Goal: Task Accomplishment & Management: Manage account settings

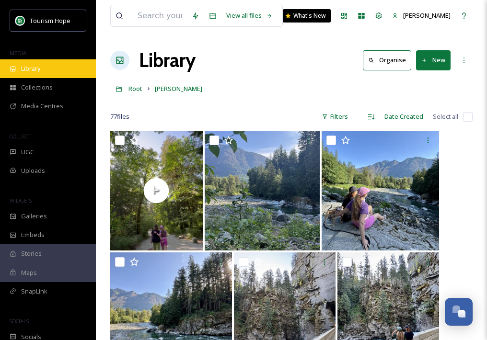
click at [41, 72] on div "Library" at bounding box center [48, 68] width 96 height 19
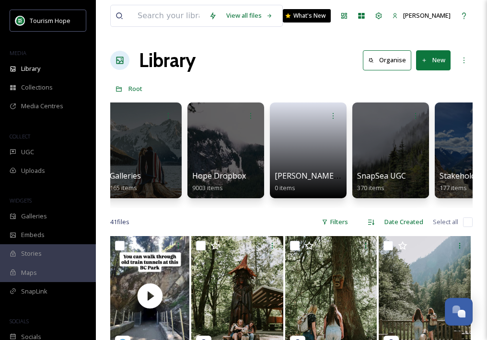
scroll to position [0, 437]
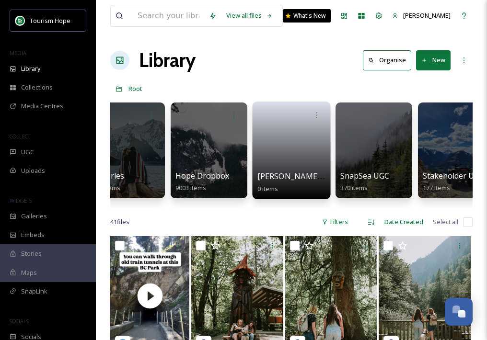
click at [298, 160] on link at bounding box center [291, 147] width 69 height 46
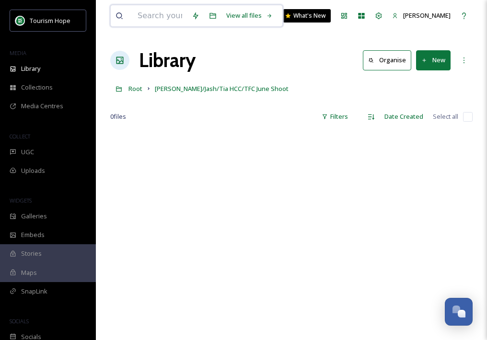
click at [157, 19] on input at bounding box center [160, 15] width 54 height 21
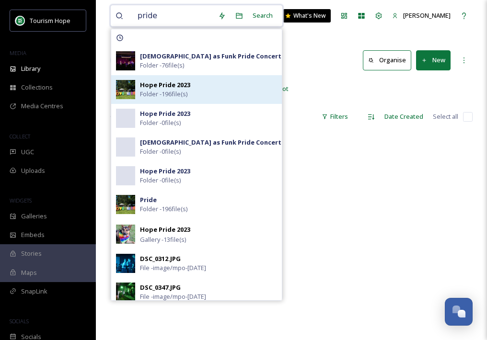
type input "pride"
click at [221, 92] on div "Hope Pride 2023 Folder - 196 file(s)" at bounding box center [208, 89] width 137 height 18
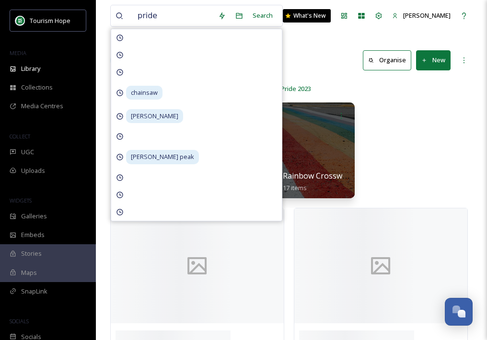
click at [413, 157] on div "Drag Queen Story Time 43 items Queer as Funk Pride Concert 76 items Rainbow Cro…" at bounding box center [291, 153] width 362 height 110
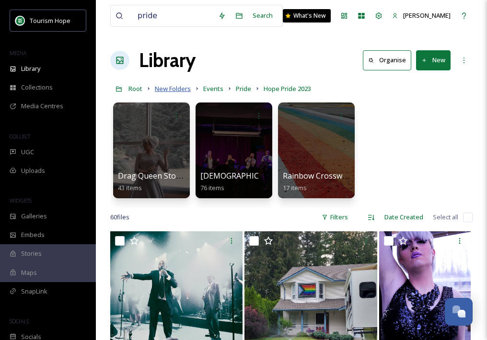
click at [173, 90] on span "New Folders" at bounding box center [173, 88] width 36 height 9
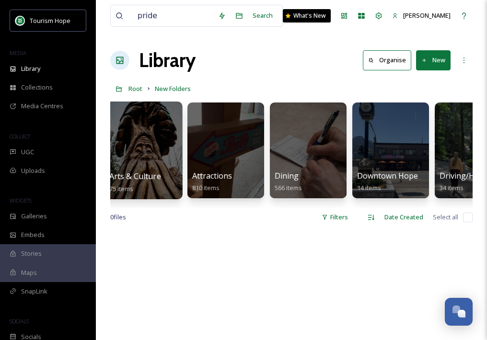
scroll to position [0, 100]
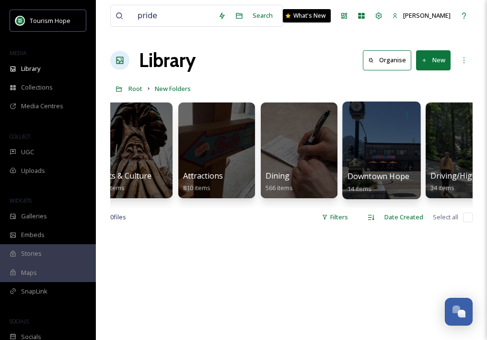
click at [392, 144] on div at bounding box center [381, 151] width 78 height 98
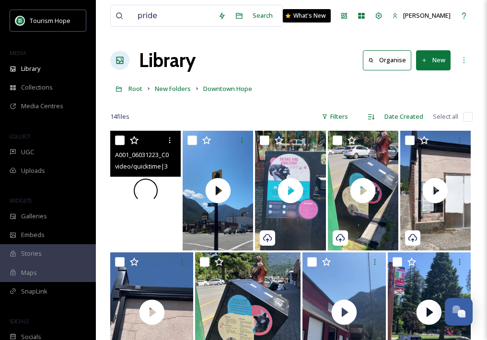
click at [161, 227] on div at bounding box center [145, 191] width 70 height 120
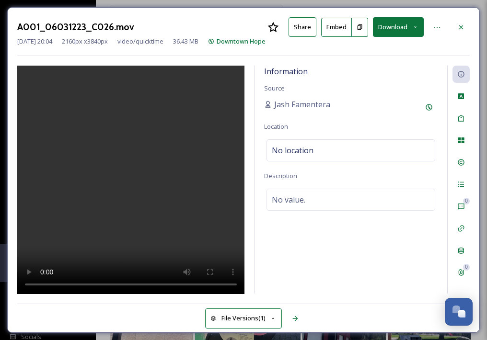
click at [120, 172] on video at bounding box center [130, 180] width 227 height 229
click at [464, 26] on icon at bounding box center [461, 27] width 8 height 8
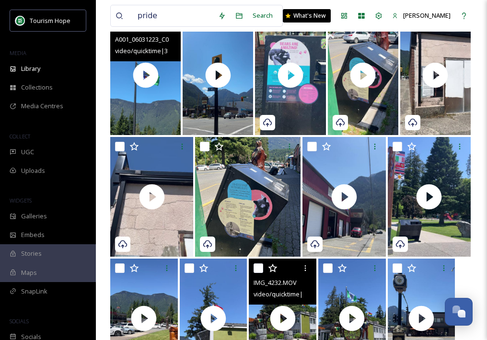
scroll to position [167, 0]
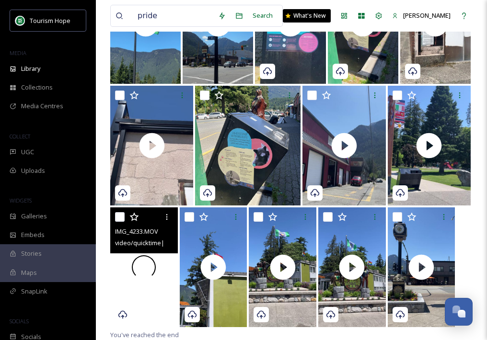
click at [145, 291] on div at bounding box center [144, 267] width 68 height 120
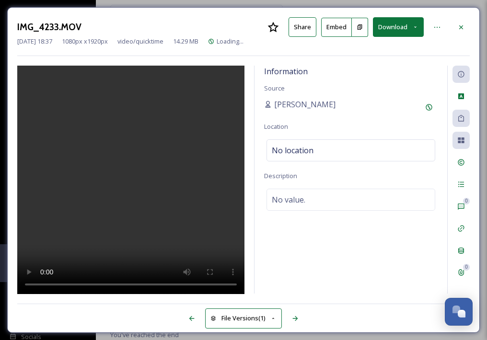
click at [132, 202] on video at bounding box center [130, 180] width 227 height 229
click at [122, 211] on video at bounding box center [130, 180] width 227 height 229
click at [468, 25] on div at bounding box center [460, 27] width 17 height 17
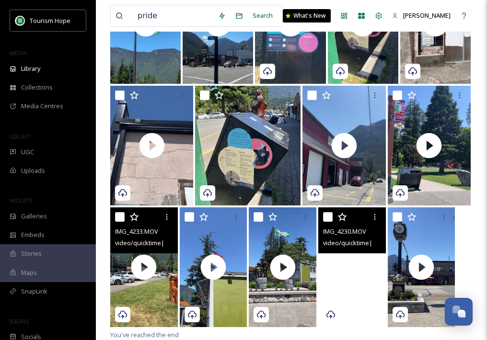
click at [363, 298] on video "IMG_4230.MOV" at bounding box center [352, 267] width 68 height 120
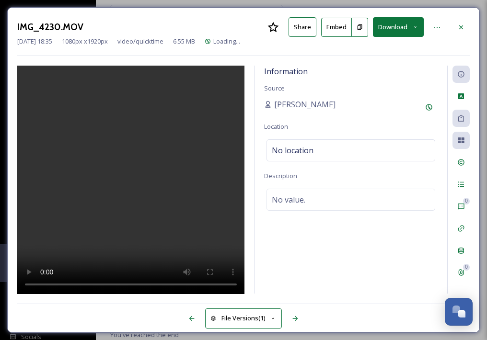
click at [140, 192] on video at bounding box center [130, 180] width 227 height 229
click at [457, 27] on icon at bounding box center [461, 27] width 8 height 8
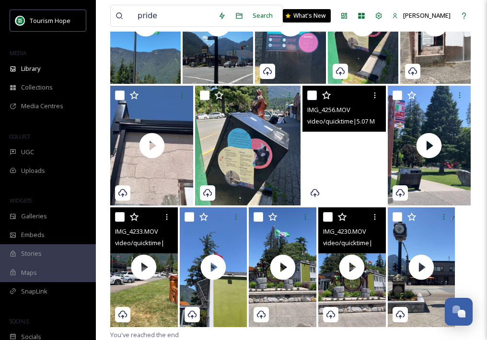
click at [328, 217] on input "checkbox" at bounding box center [328, 217] width 10 height 10
checkbox input "true"
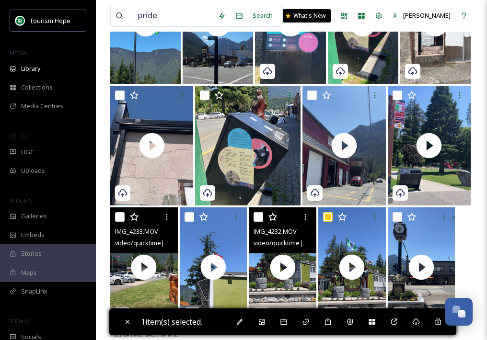
click at [258, 219] on input "checkbox" at bounding box center [258, 217] width 10 height 10
checkbox input "true"
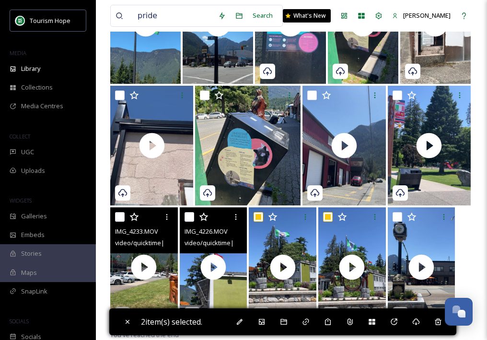
click at [191, 218] on input "checkbox" at bounding box center [189, 217] width 10 height 10
checkbox input "true"
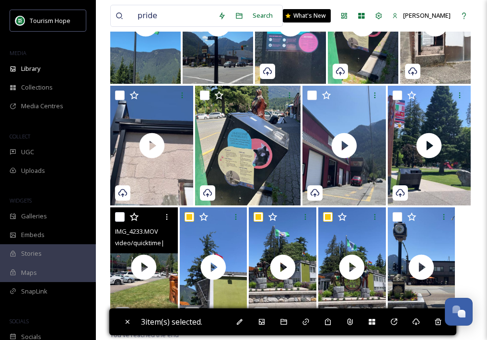
click at [123, 217] on input "checkbox" at bounding box center [120, 217] width 10 height 10
checkbox input "true"
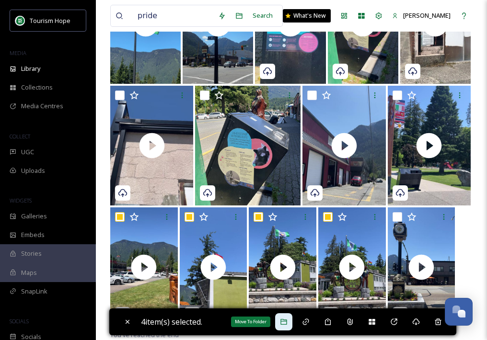
click at [287, 322] on icon at bounding box center [284, 322] width 8 height 8
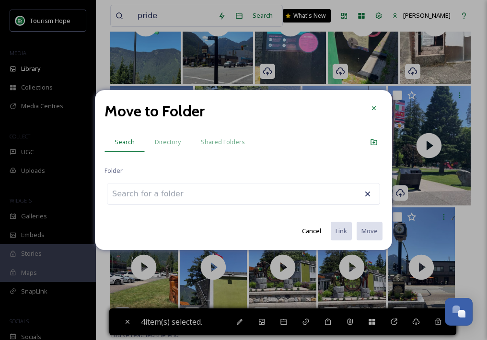
click at [262, 189] on div at bounding box center [243, 194] width 273 height 22
click at [250, 205] on div "Move to Folder Search Directory Shared Folders Folder Cancel Link Move" at bounding box center [243, 170] width 297 height 160
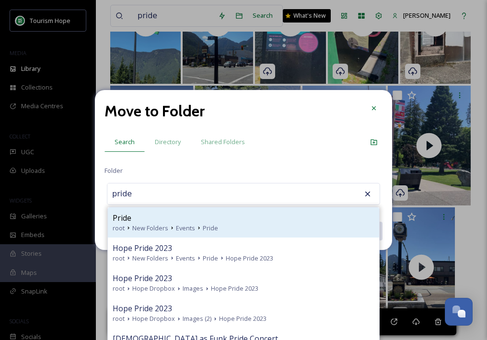
click at [235, 225] on div "root New Folders Events Pride" at bounding box center [244, 228] width 262 height 9
type input "Pride"
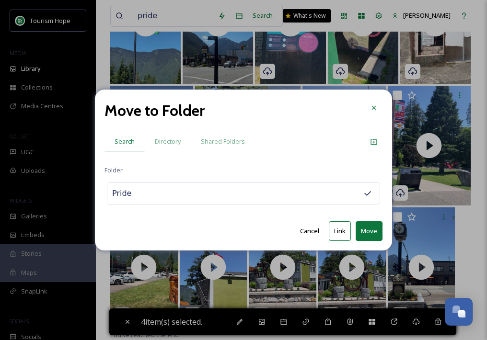
click at [339, 229] on button "Link" at bounding box center [340, 231] width 22 height 20
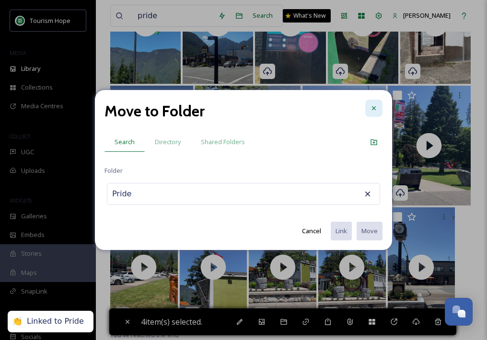
click at [377, 110] on div at bounding box center [373, 108] width 17 height 17
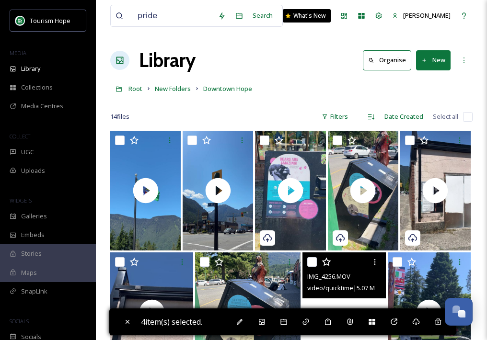
click at [307, 110] on div "14 file s Filters Date Created Select all" at bounding box center [291, 116] width 362 height 19
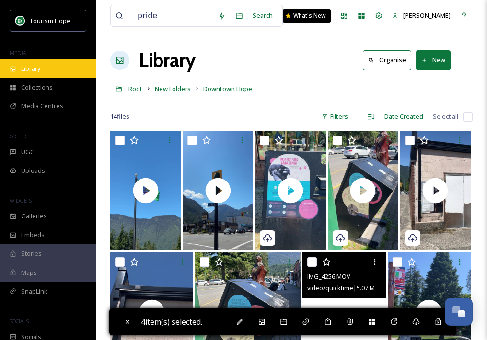
click at [59, 67] on div "Library" at bounding box center [48, 68] width 96 height 19
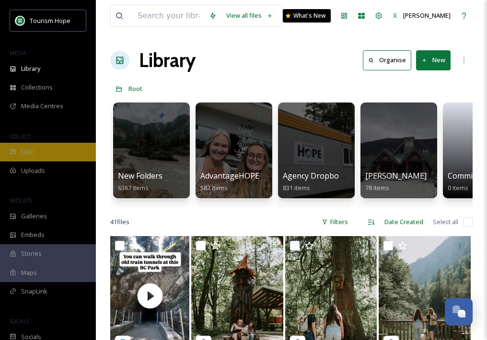
click at [77, 150] on div "UGC" at bounding box center [48, 152] width 96 height 19
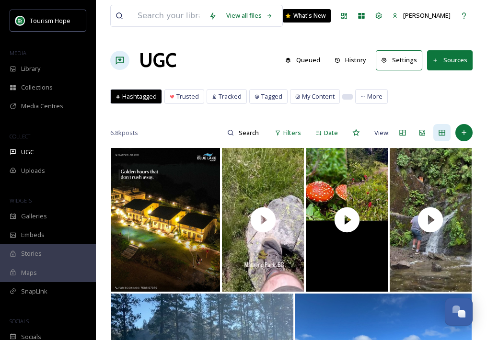
click at [343, 96] on div at bounding box center [348, 96] width 10 height 5
click at [375, 94] on span "More" at bounding box center [374, 96] width 15 height 9
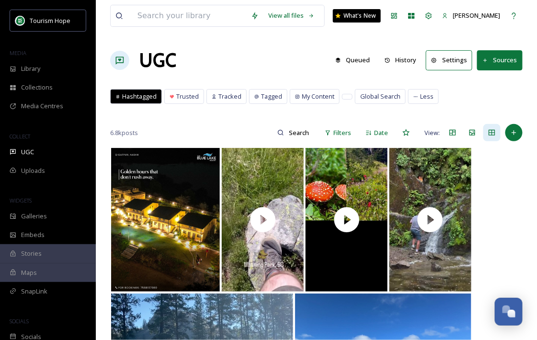
click at [457, 56] on button "Settings" at bounding box center [449, 60] width 46 height 20
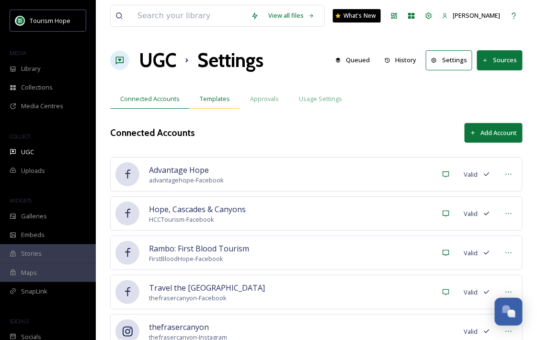
click at [212, 105] on div "Templates" at bounding box center [215, 99] width 50 height 20
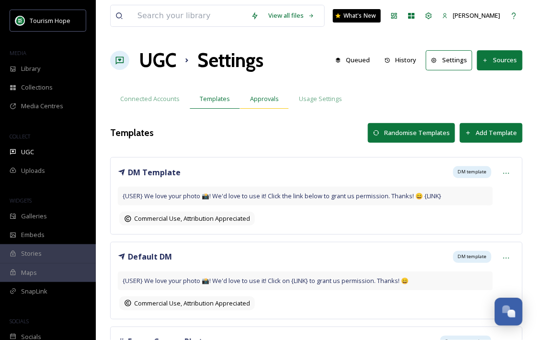
click at [263, 101] on span "Approvals" at bounding box center [264, 98] width 29 height 9
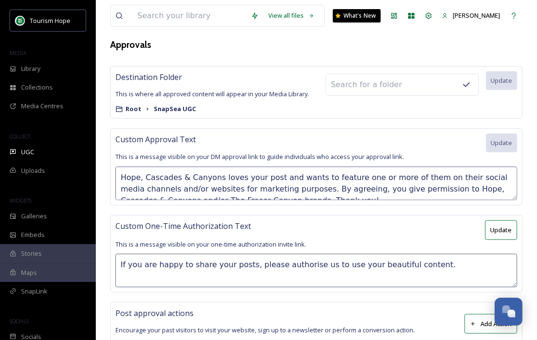
scroll to position [91, 0]
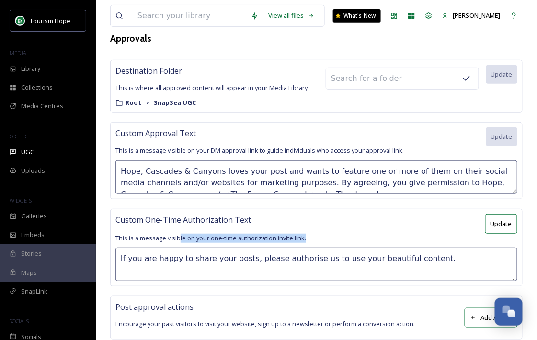
drag, startPoint x: 178, startPoint y: 238, endPoint x: 272, endPoint y: 244, distance: 94.1
click at [272, 244] on div "Custom One-Time Authorization Text Update This is a message visible on your one…" at bounding box center [316, 248] width 412 height 78
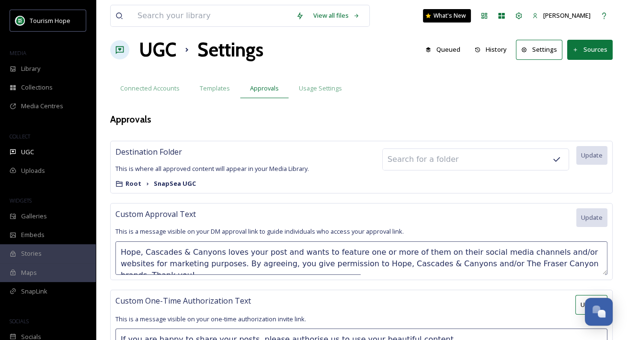
scroll to position [0, 0]
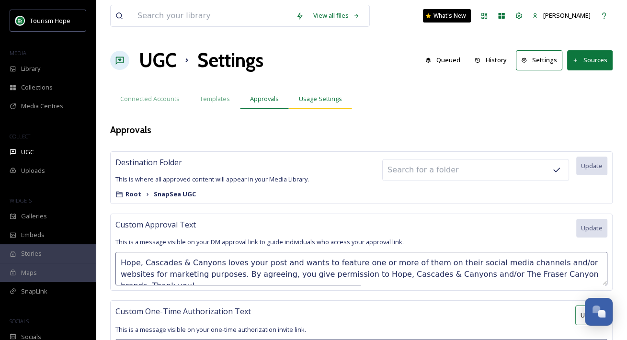
click at [314, 91] on div "Usage Settings" at bounding box center [320, 99] width 63 height 20
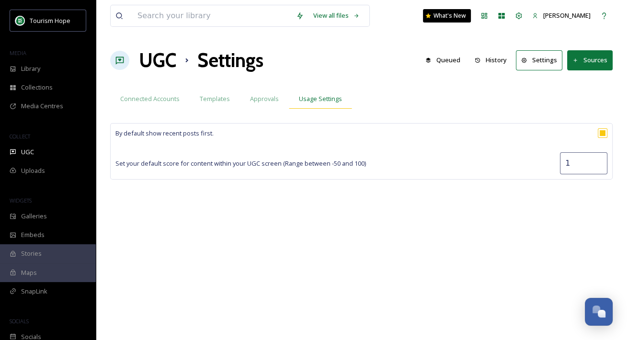
click at [320, 99] on span "Usage Settings" at bounding box center [320, 98] width 43 height 9
click at [166, 99] on span "Connected Accounts" at bounding box center [149, 98] width 59 height 9
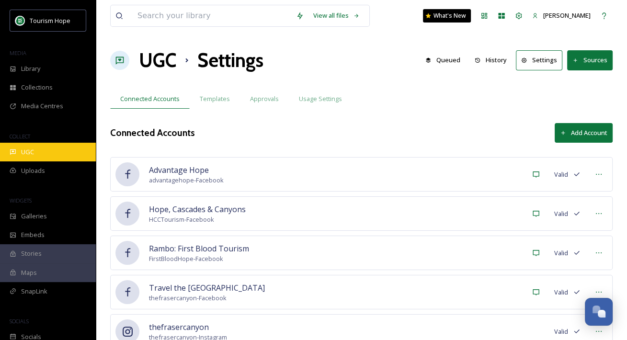
click at [43, 152] on div "UGC" at bounding box center [48, 152] width 96 height 19
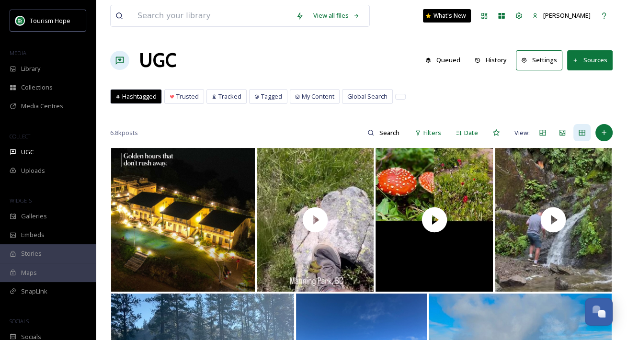
click at [537, 61] on icon at bounding box center [575, 60] width 6 height 6
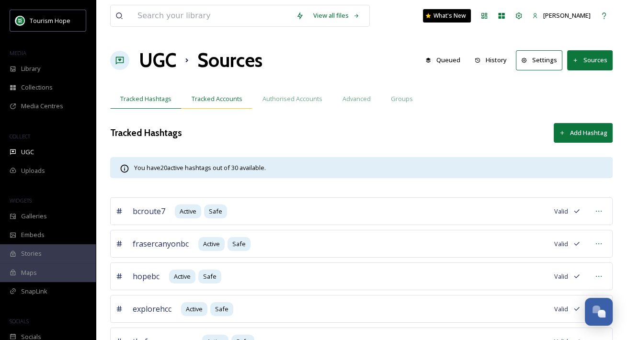
click at [217, 90] on div "Tracked Accounts" at bounding box center [217, 99] width 71 height 20
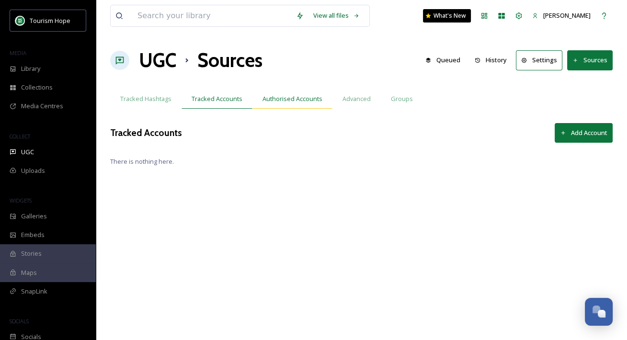
click at [277, 99] on span "Authorised Accounts" at bounding box center [293, 98] width 60 height 9
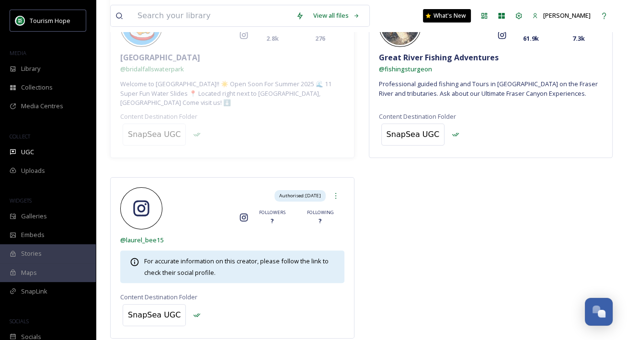
scroll to position [197, 0]
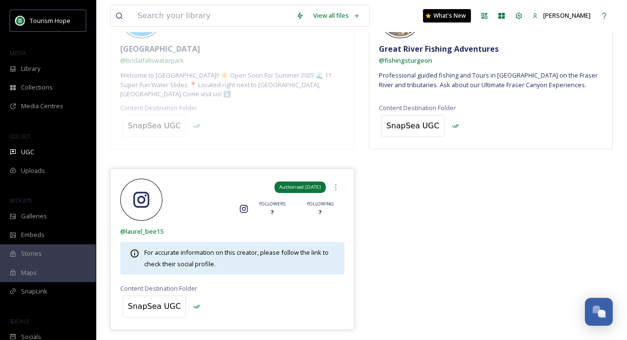
click at [309, 184] on span "Authorised: Dec 11, 2024" at bounding box center [300, 187] width 42 height 7
click at [289, 184] on span "Authorised: Dec 11, 2024" at bounding box center [300, 187] width 42 height 7
click at [238, 251] on div "For accurate information on this creator, please follow the link to check their…" at bounding box center [239, 258] width 191 height 23
click at [143, 227] on span "@ laurel_bee15" at bounding box center [141, 231] width 43 height 9
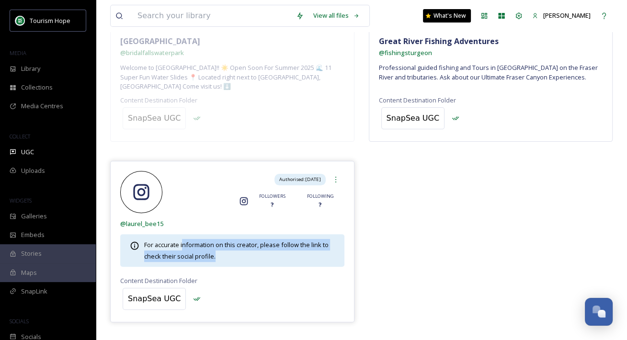
drag, startPoint x: 182, startPoint y: 235, endPoint x: 301, endPoint y: 246, distance: 119.4
click at [301, 246] on div "For accurate information on this creator, please follow the link to check their…" at bounding box center [239, 250] width 191 height 23
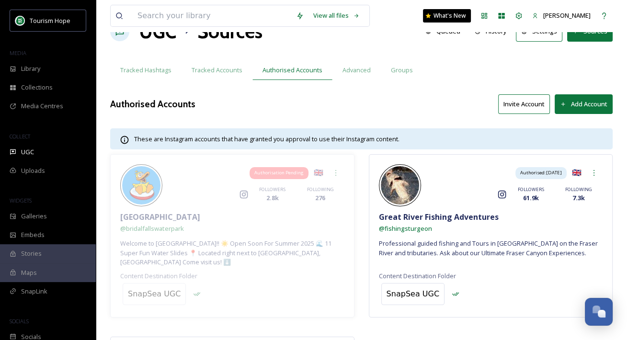
scroll to position [26, 0]
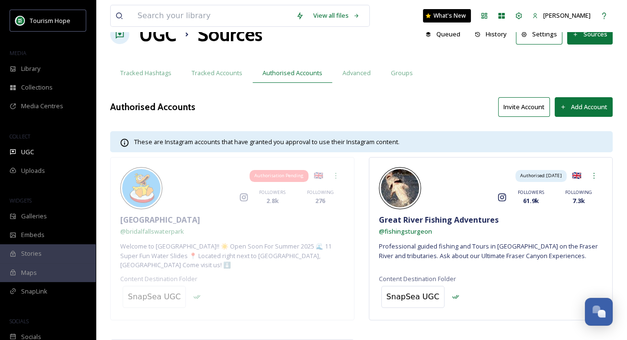
click at [536, 112] on button "Invite Account" at bounding box center [524, 107] width 52 height 20
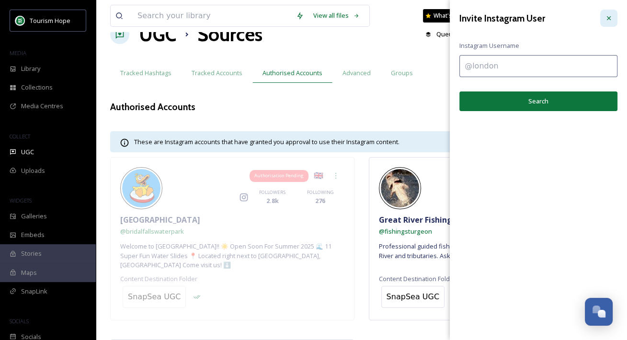
click at [537, 14] on div at bounding box center [608, 18] width 17 height 17
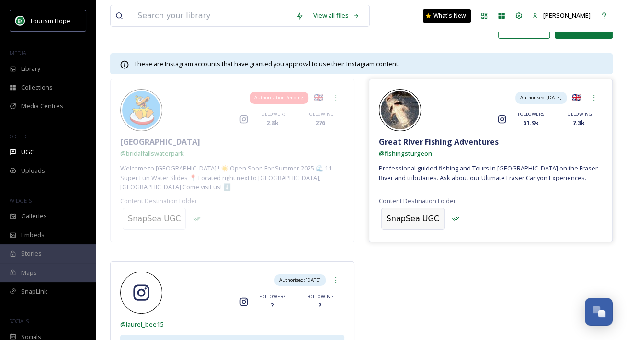
scroll to position [104, 0]
click at [414, 213] on div "SnapSea UGC" at bounding box center [413, 218] width 53 height 11
click at [414, 208] on input at bounding box center [434, 218] width 105 height 21
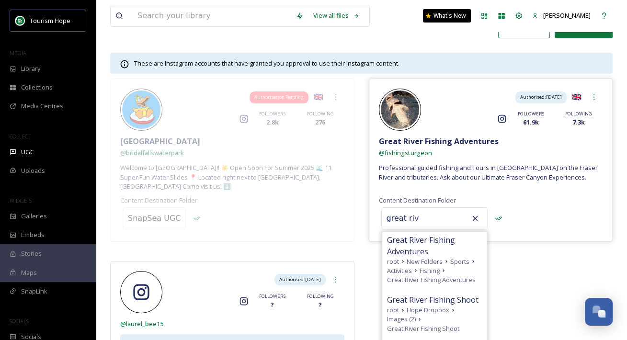
scroll to position [58, 0]
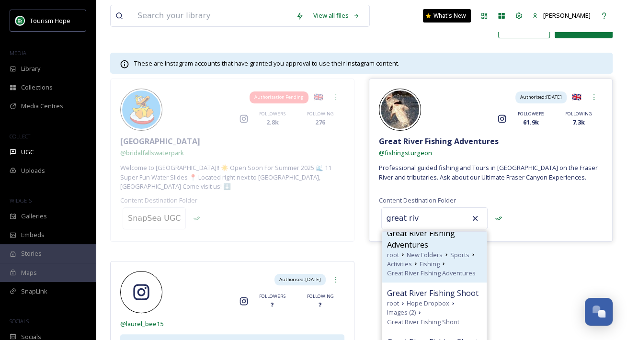
click at [445, 276] on span "Great River Fishing Adventures" at bounding box center [431, 273] width 89 height 9
type input "Great River Fishing Adventures"
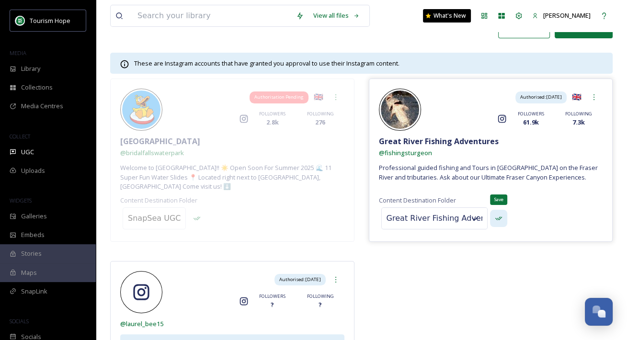
click at [495, 215] on icon at bounding box center [499, 219] width 8 height 8
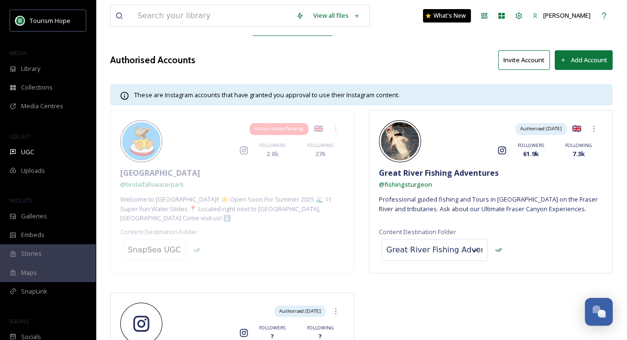
scroll to position [71, 0]
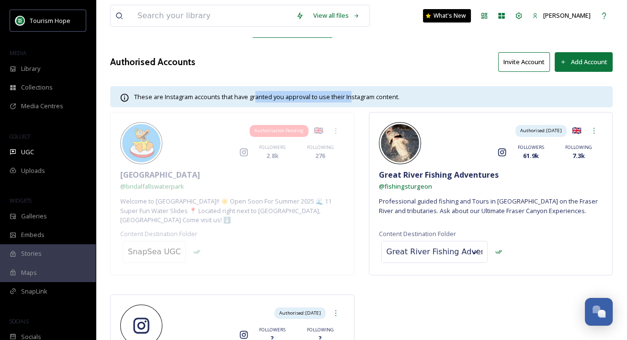
drag, startPoint x: 255, startPoint y: 96, endPoint x: 351, endPoint y: 94, distance: 95.3
click at [351, 94] on span "These are Instagram accounts that have granted you approval to use their Instag…" at bounding box center [266, 96] width 265 height 9
click at [537, 63] on button "Add Account" at bounding box center [584, 62] width 58 height 20
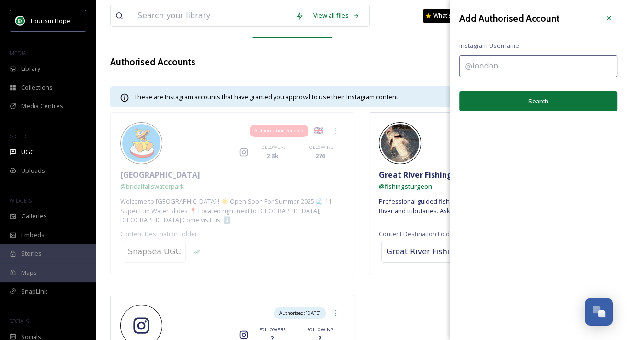
click at [537, 63] on input at bounding box center [538, 66] width 158 height 22
click at [537, 17] on icon at bounding box center [609, 18] width 8 height 8
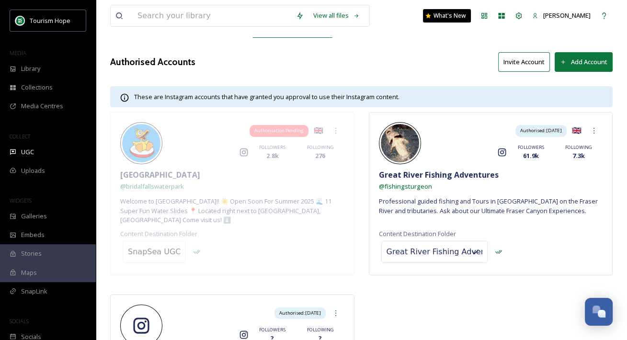
click at [534, 62] on button "Invite Account" at bounding box center [524, 62] width 52 height 20
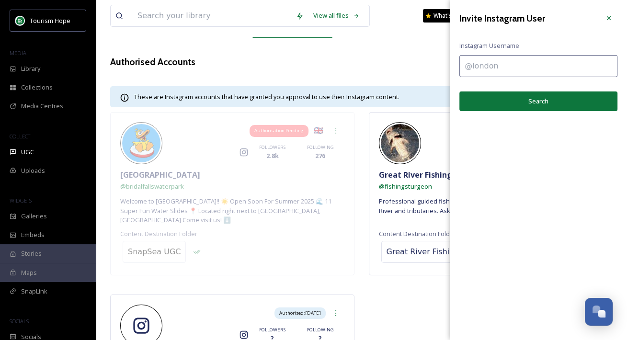
click at [534, 62] on input at bounding box center [538, 66] width 158 height 22
click at [537, 18] on icon at bounding box center [609, 18] width 8 height 8
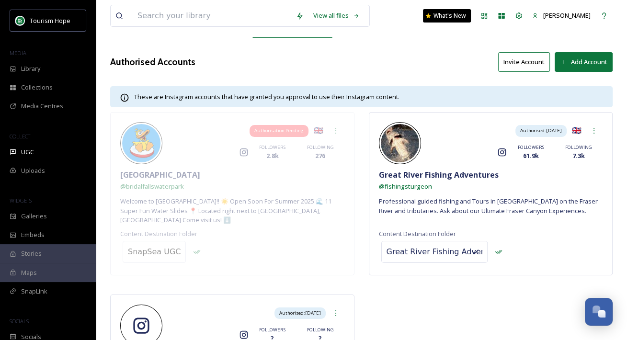
click at [530, 65] on button "Invite Account" at bounding box center [524, 62] width 52 height 20
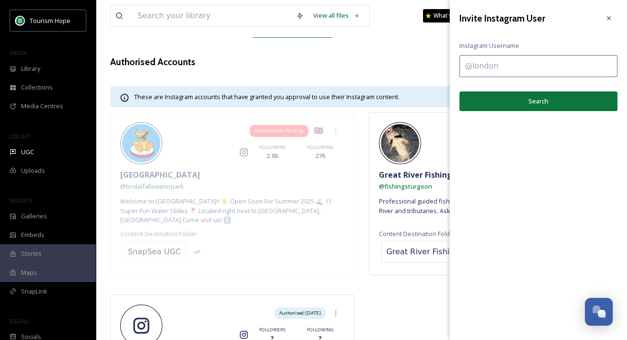
click at [426, 63] on div "Authorised Accounts Invite Account Add Account" at bounding box center [361, 62] width 503 height 20
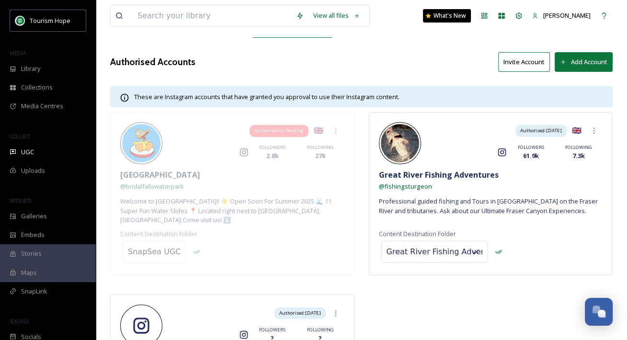
click at [533, 62] on button "Invite Account" at bounding box center [524, 62] width 52 height 20
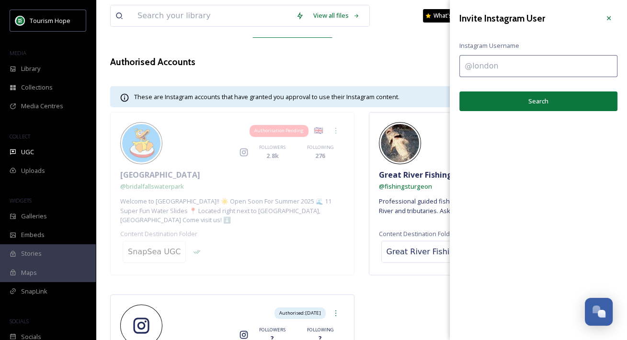
click at [523, 67] on input at bounding box center [538, 66] width 158 height 22
paste input "manningpark"
click at [465, 66] on input "manningpark" at bounding box center [538, 66] width 158 height 22
type input "@manningpark"
click at [490, 79] on div "Invite Instagram User Instagram Username @manningpark Search" at bounding box center [538, 60] width 177 height 121
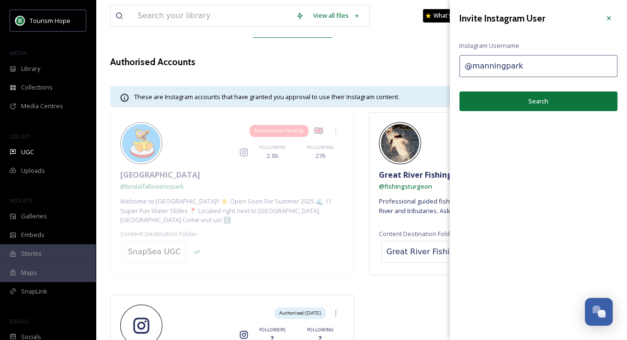
click at [508, 103] on button "Search" at bounding box center [538, 101] width 158 height 20
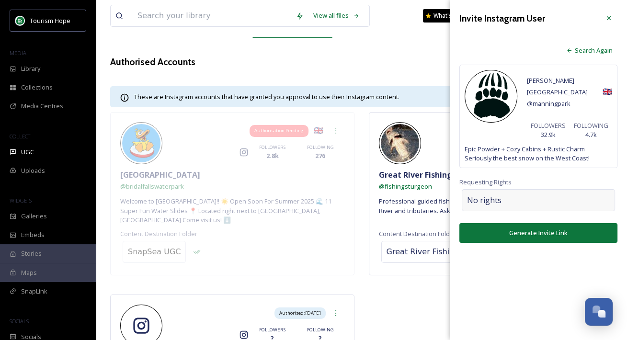
click at [511, 193] on div "No rights" at bounding box center [538, 200] width 153 height 22
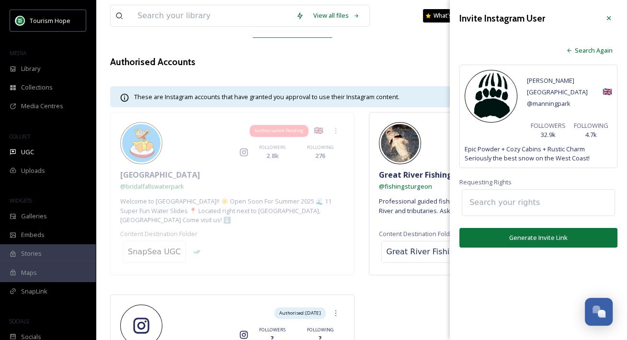
click at [511, 193] on input at bounding box center [517, 202] width 105 height 21
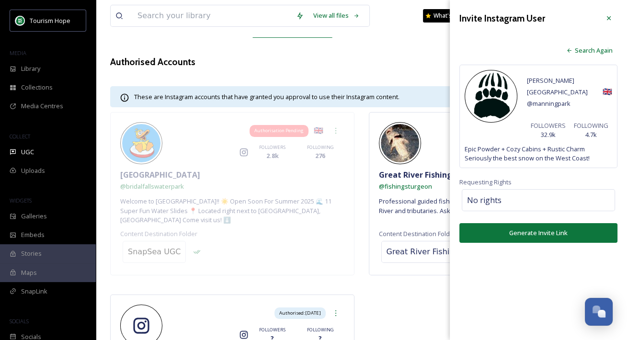
click at [505, 178] on span "Requesting Rights" at bounding box center [538, 182] width 158 height 9
click at [530, 223] on button "Generate Invite Link" at bounding box center [538, 233] width 158 height 20
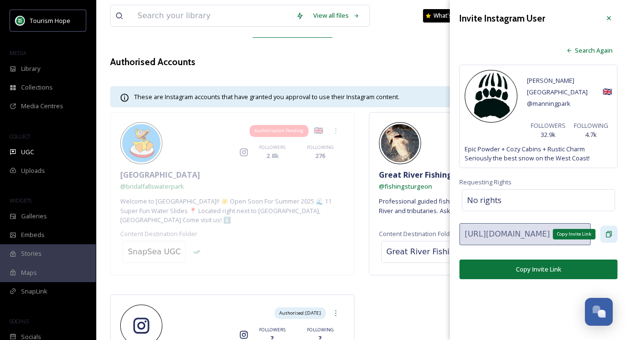
click at [537, 230] on icon at bounding box center [609, 234] width 8 height 8
click at [537, 260] on button "Copy Invite Link" at bounding box center [538, 270] width 158 height 20
click at [533, 260] on button "Copy Invite Link" at bounding box center [538, 270] width 158 height 20
click at [524, 260] on button "Copy Invite Link" at bounding box center [538, 270] width 158 height 20
click at [537, 260] on button "Copy Invite Link" at bounding box center [538, 270] width 158 height 20
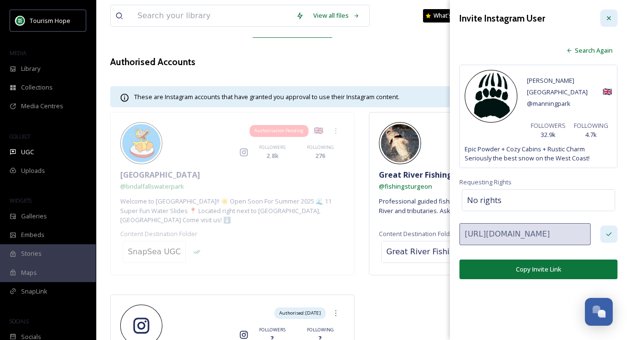
click at [537, 13] on div at bounding box center [608, 18] width 17 height 17
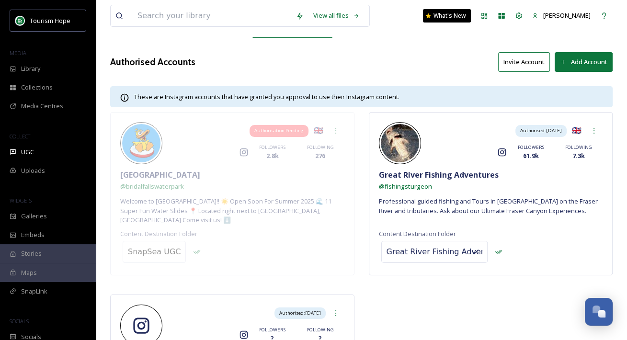
click at [529, 62] on button "Invite Account" at bounding box center [524, 62] width 52 height 20
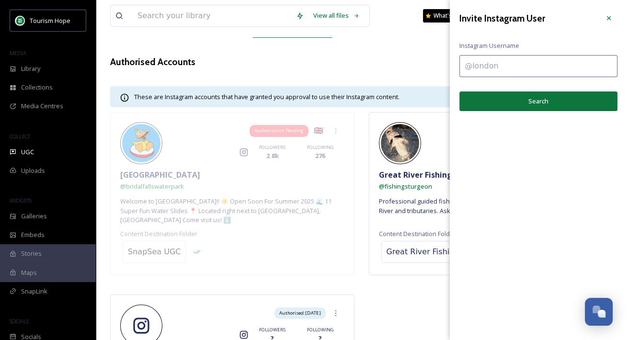
click at [517, 70] on input at bounding box center [538, 66] width 158 height 22
paste input "twguides"
click at [465, 66] on input "twguides" at bounding box center [538, 66] width 158 height 22
type input "@twguides"
click at [488, 97] on button "Search" at bounding box center [538, 101] width 158 height 20
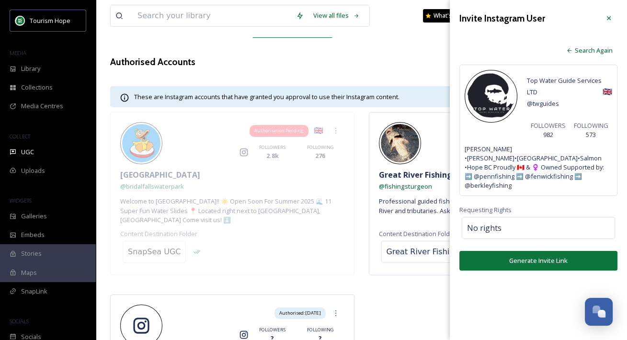
click at [537, 251] on button "Generate Invite Link" at bounding box center [538, 261] width 158 height 20
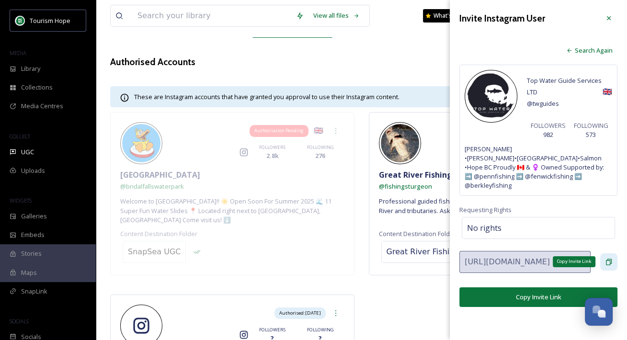
click at [537, 259] on icon at bounding box center [609, 262] width 6 height 6
click at [537, 19] on icon at bounding box center [609, 18] width 8 height 8
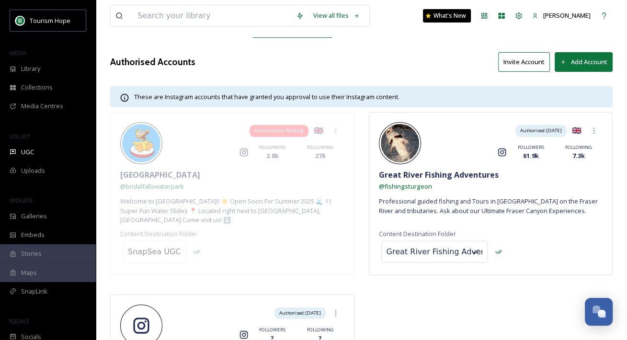
click at [531, 64] on button "Invite Account" at bounding box center [524, 62] width 52 height 20
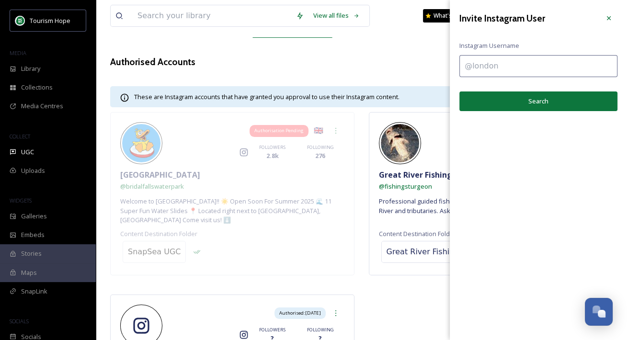
click at [311, 68] on div "Authorised Accounts Invite Account Add Account" at bounding box center [361, 62] width 503 height 20
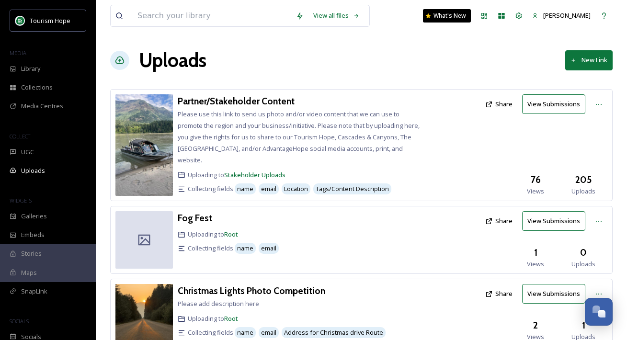
scroll to position [274, 0]
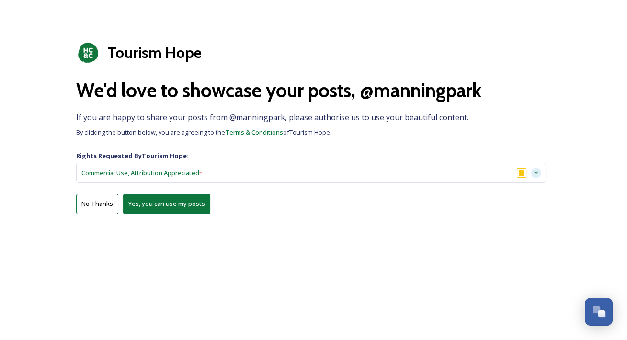
click at [538, 172] on icon at bounding box center [536, 173] width 8 height 8
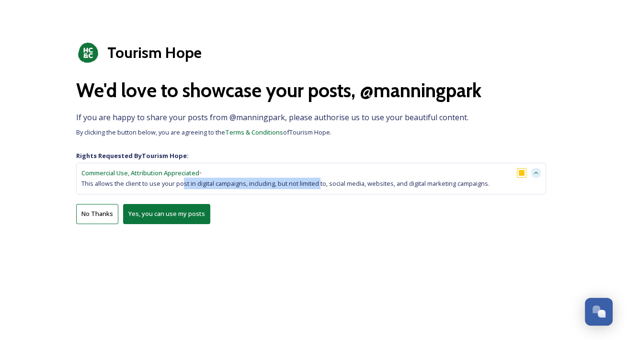
drag, startPoint x: 183, startPoint y: 184, endPoint x: 322, endPoint y: 187, distance: 139.4
click at [322, 187] on span "This allows the client to use your post in digital campaigns, including, but no…" at bounding box center [285, 183] width 408 height 9
drag, startPoint x: 245, startPoint y: 186, endPoint x: 441, endPoint y: 190, distance: 195.5
click at [441, 190] on div "Commercial Use, Attribution Appreciated * This allows the client to use your po…" at bounding box center [311, 179] width 470 height 32
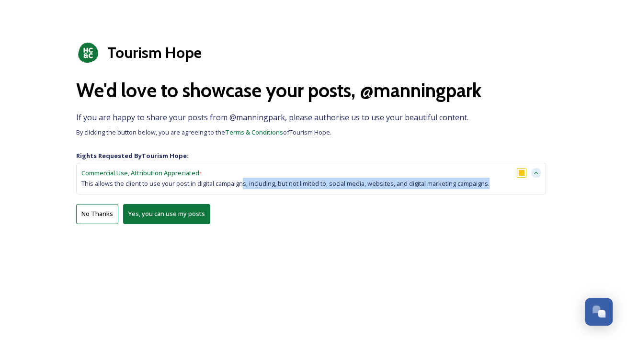
click at [441, 190] on div "Commercial Use, Attribution Appreciated * This allows the client to use your po…" at bounding box center [311, 179] width 470 height 32
drag, startPoint x: 340, startPoint y: 181, endPoint x: 451, endPoint y: 186, distance: 111.2
click at [451, 186] on span "This allows the client to use your post in digital campaigns, including, but no…" at bounding box center [285, 183] width 408 height 9
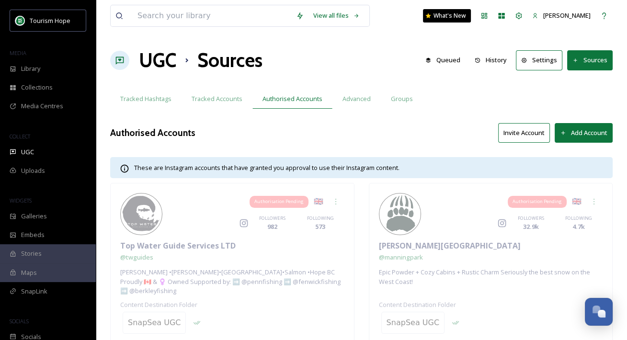
click at [521, 134] on button "Invite Account" at bounding box center [524, 133] width 52 height 20
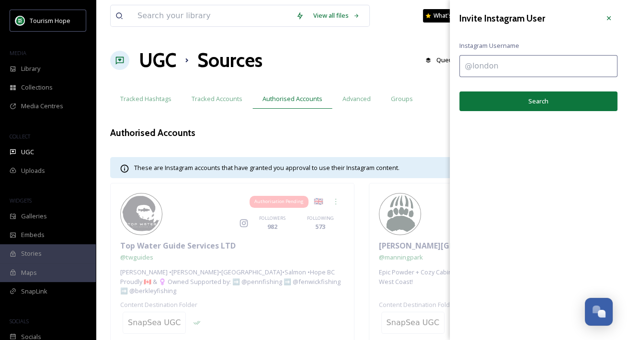
click at [485, 65] on input at bounding box center [538, 66] width 158 height 22
paste input "sunshinevalleyrvresort"
click at [464, 66] on input "sunshinevalleyrvresort" at bounding box center [538, 66] width 158 height 22
type input "@sunshinevalleyrvresort"
click at [498, 101] on button "Search" at bounding box center [538, 101] width 158 height 20
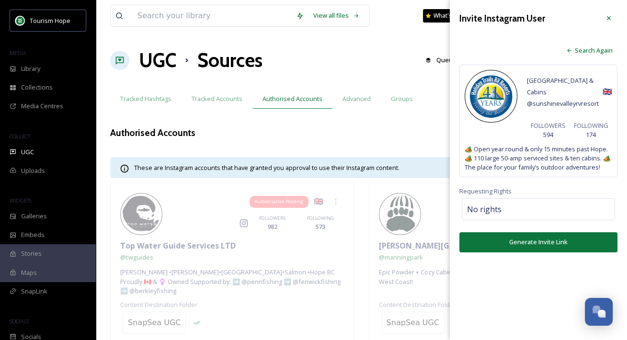
click at [521, 243] on button "Generate Invite Link" at bounding box center [538, 242] width 158 height 20
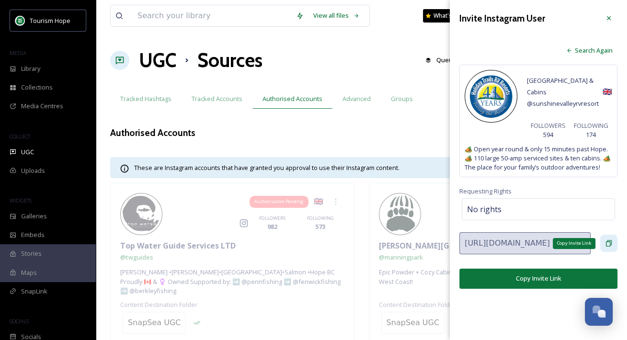
click at [608, 245] on icon at bounding box center [609, 244] width 8 height 8
click at [608, 19] on icon at bounding box center [609, 18] width 8 height 8
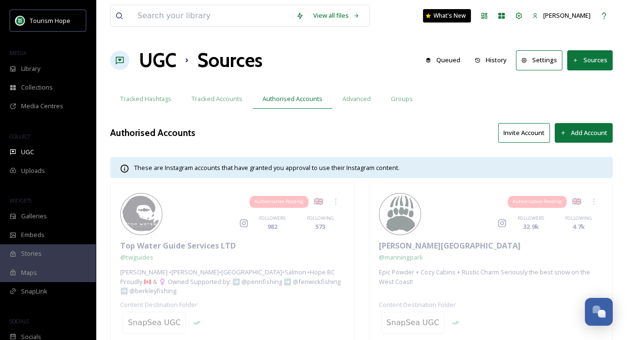
click at [522, 139] on button "Invite Account" at bounding box center [524, 133] width 52 height 20
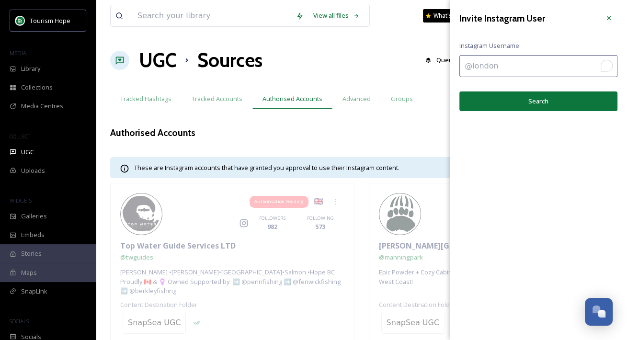
click at [514, 67] on input "To enrich screen reader interactions, please activate Accessibility in Grammarl…" at bounding box center [538, 66] width 158 height 22
paste input "hellsgatetram"
click at [463, 66] on input "hellsgatetram" at bounding box center [538, 66] width 158 height 22
type input "hellsgatetram"
click at [482, 95] on button "Search" at bounding box center [538, 101] width 158 height 20
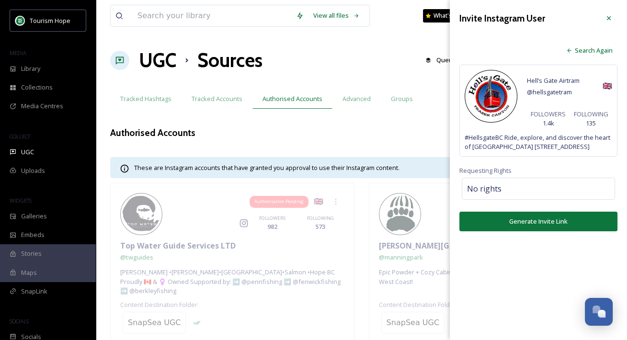
drag, startPoint x: 492, startPoint y: 101, endPoint x: 498, endPoint y: 103, distance: 5.5
click at [498, 103] on img at bounding box center [491, 96] width 48 height 48
click at [530, 229] on button "Generate Invite Link" at bounding box center [538, 222] width 158 height 20
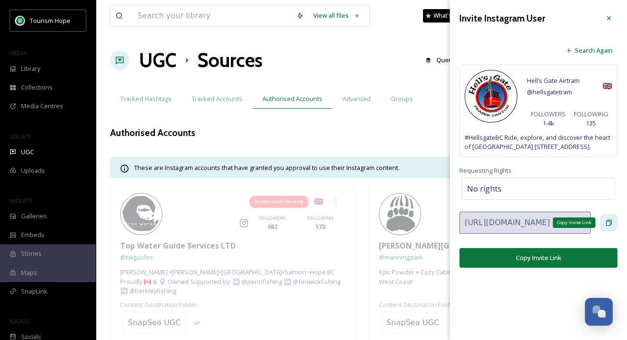
click at [609, 227] on icon at bounding box center [609, 223] width 8 height 8
click at [607, 13] on div at bounding box center [608, 18] width 17 height 17
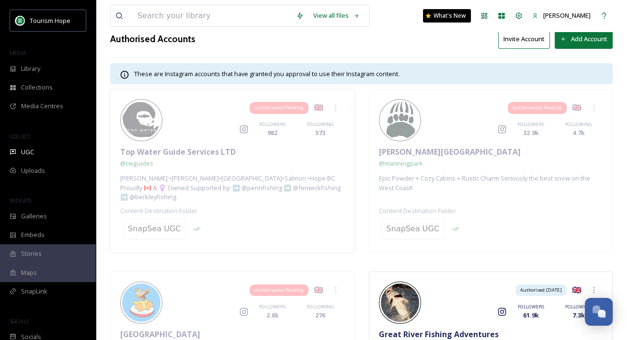
scroll to position [98, 0]
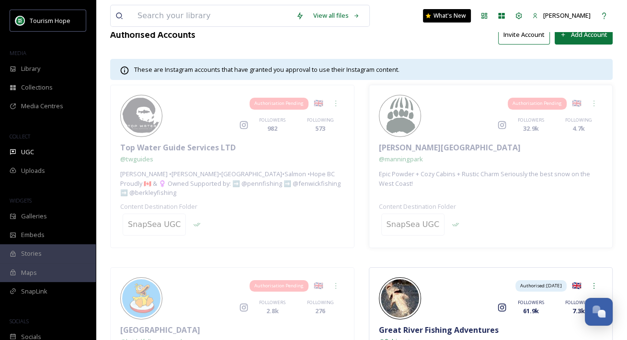
click at [465, 219] on div "SnapSea UGC" at bounding box center [491, 224] width 224 height 27
click at [417, 219] on div "SnapSea UGC" at bounding box center [413, 224] width 53 height 11
click at [417, 217] on input at bounding box center [434, 224] width 105 height 21
drag, startPoint x: 423, startPoint y: 216, endPoint x: 378, endPoint y: 215, distance: 45.0
click at [379, 215] on div "ugc mann No results" at bounding box center [491, 224] width 224 height 27
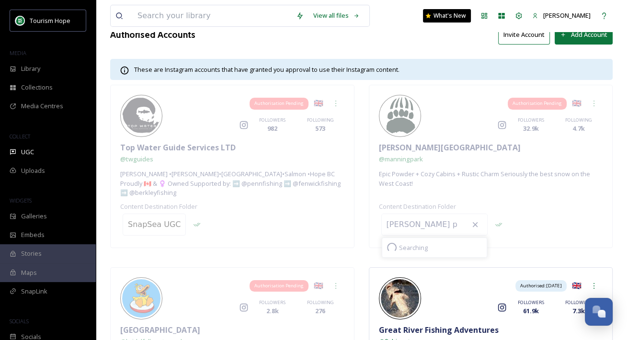
scroll to position [0, 0]
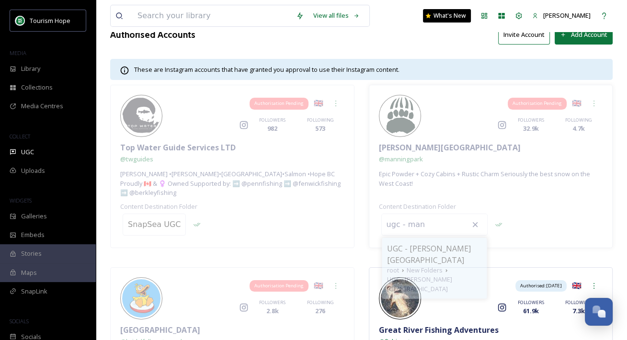
click at [423, 243] on span "UGC - Manning Park" at bounding box center [434, 254] width 95 height 23
type input "UGC - Manning Park"
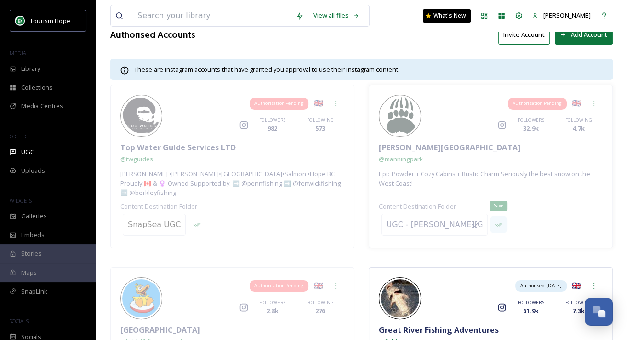
click at [495, 221] on icon at bounding box center [499, 225] width 8 height 8
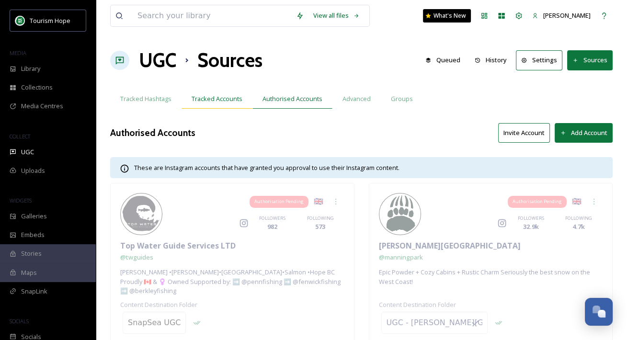
click at [229, 100] on span "Tracked Accounts" at bounding box center [217, 98] width 51 height 9
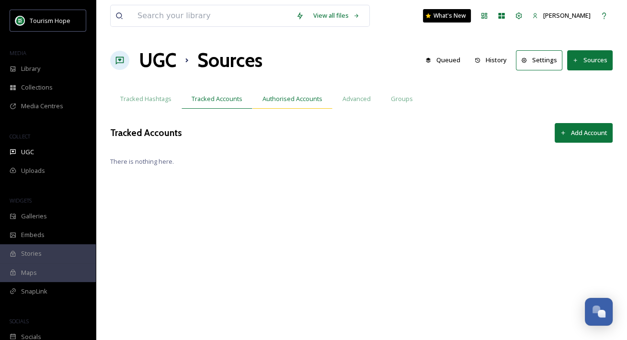
click at [295, 102] on span "Authorised Accounts" at bounding box center [293, 98] width 60 height 9
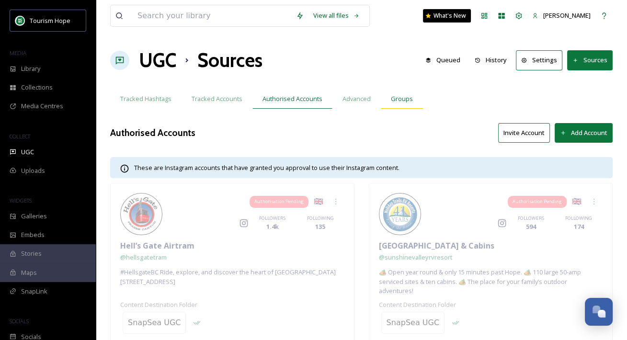
click at [407, 98] on span "Groups" at bounding box center [402, 98] width 22 height 9
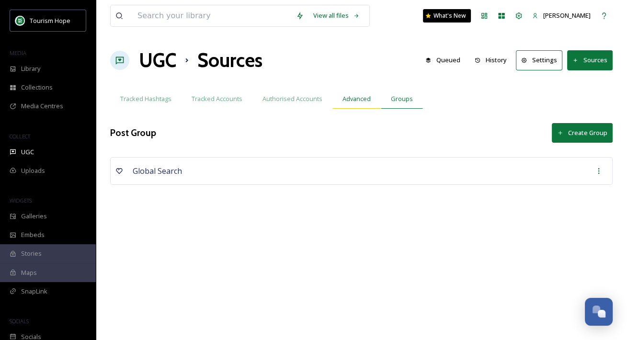
click at [351, 102] on span "Advanced" at bounding box center [357, 98] width 28 height 9
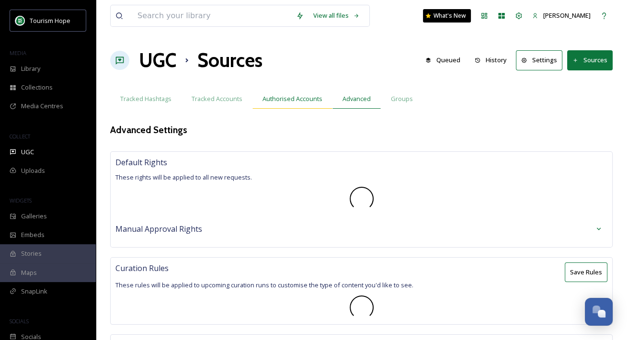
type textarea "hongkong,conceptart"
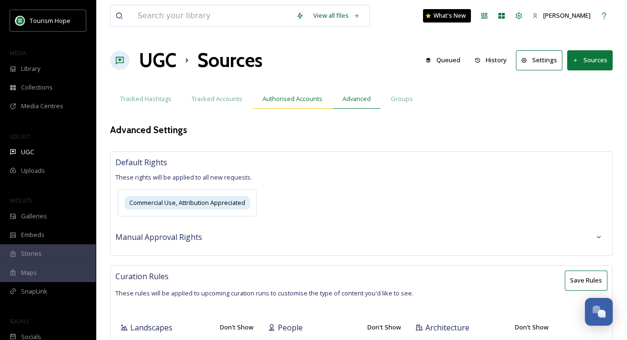
click at [272, 100] on span "Authorised Accounts" at bounding box center [293, 98] width 60 height 9
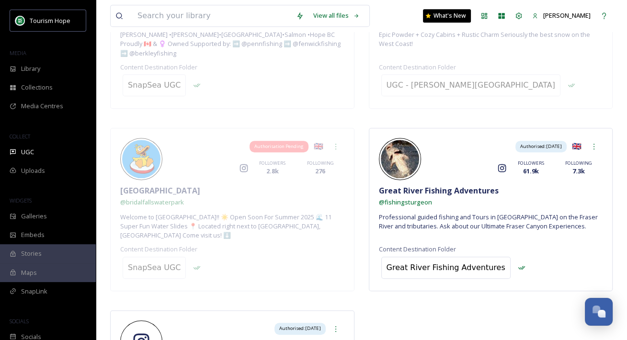
scroll to position [423, 0]
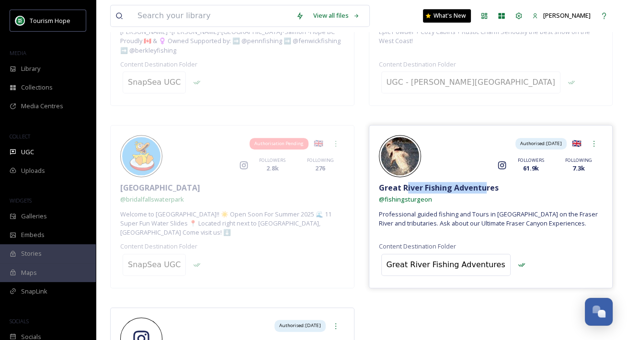
drag, startPoint x: 405, startPoint y: 167, endPoint x: 487, endPoint y: 167, distance: 81.4
click at [487, 182] on span "Great River Fishing Adventures" at bounding box center [439, 187] width 120 height 11
click at [485, 182] on span "Great River Fishing Adventures" at bounding box center [439, 187] width 120 height 11
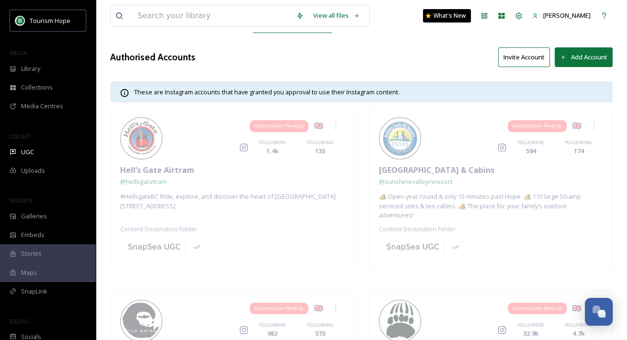
scroll to position [0, 0]
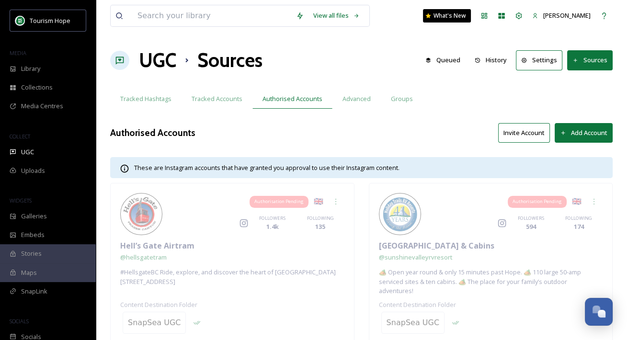
click at [529, 130] on button "Invite Account" at bounding box center [524, 133] width 52 height 20
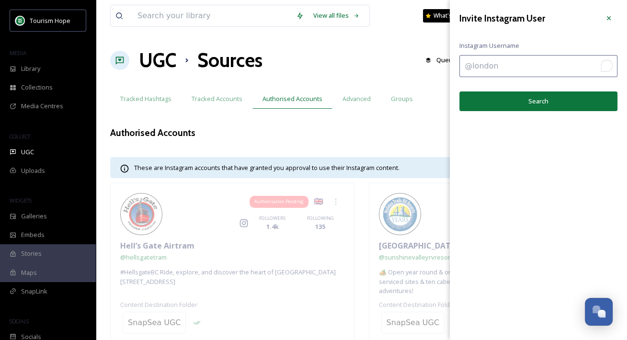
click at [498, 67] on input "To enrich screen reader interactions, please activate Accessibility in Grammarl…" at bounding box center [538, 66] width 158 height 22
paste input "reorafting"
type input "reorafting"
click at [509, 110] on button "Search" at bounding box center [538, 101] width 158 height 20
click at [509, 102] on button "Search" at bounding box center [538, 101] width 158 height 20
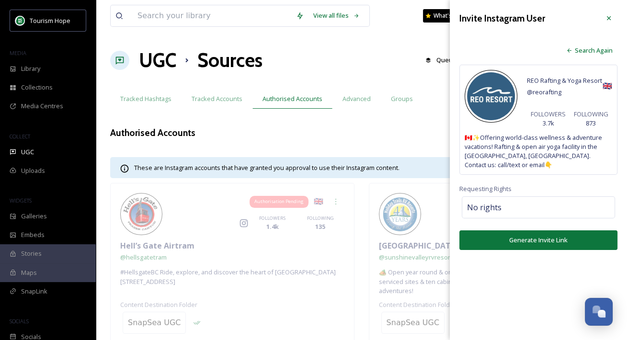
click at [533, 241] on button "Generate Invite Link" at bounding box center [538, 240] width 158 height 20
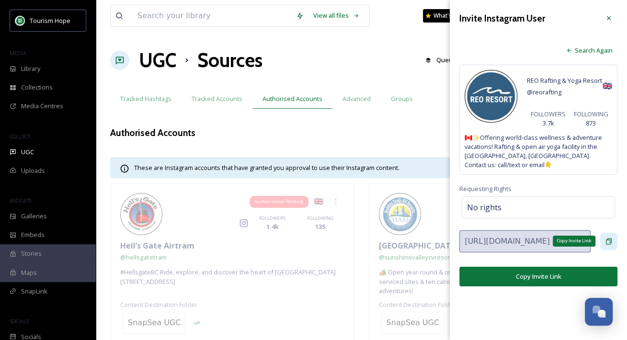
click at [610, 235] on div "Copy Invite Link" at bounding box center [608, 241] width 17 height 17
click at [610, 19] on icon at bounding box center [609, 18] width 4 height 4
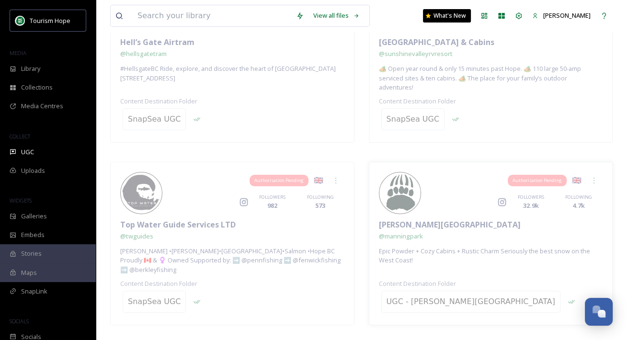
scroll to position [402, 0]
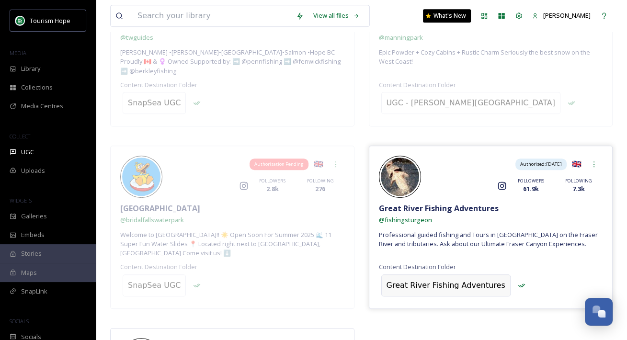
click at [423, 280] on div "Great River Fishing Adventures" at bounding box center [446, 285] width 119 height 11
click at [458, 230] on span "Professional guided fishing and Tours in British Columbia on the Fraser River a…" at bounding box center [491, 239] width 224 height 18
click at [404, 275] on input at bounding box center [434, 285] width 105 height 21
click at [357, 241] on div "Authorisation Pending 🇬🇧 Instagram FOLLOWERS 1.4k FOLLOWING 135 Hell’s Gate Air…" at bounding box center [361, 137] width 503 height 713
click at [399, 275] on input at bounding box center [434, 285] width 105 height 21
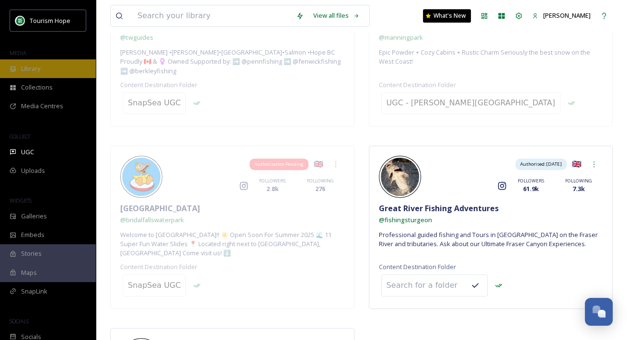
click at [55, 71] on div "Library" at bounding box center [48, 68] width 96 height 19
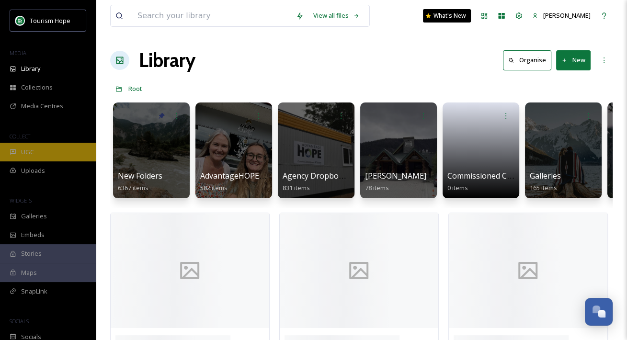
click at [55, 153] on div "UGC" at bounding box center [48, 152] width 96 height 19
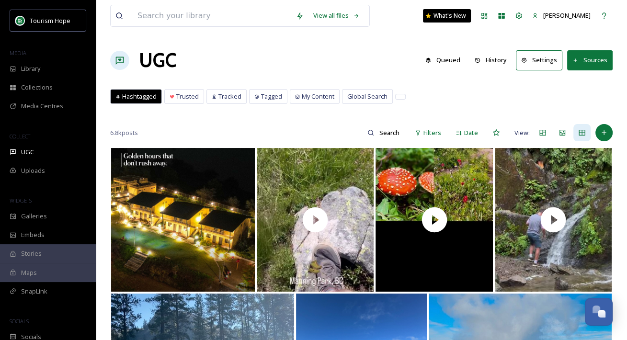
click at [545, 61] on button "Settings" at bounding box center [539, 60] width 46 height 20
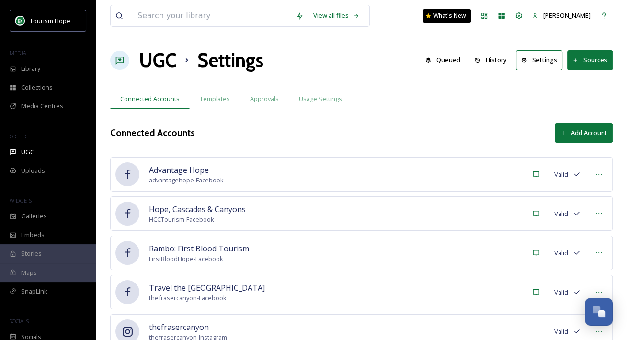
click at [594, 60] on button "Sources" at bounding box center [590, 60] width 46 height 20
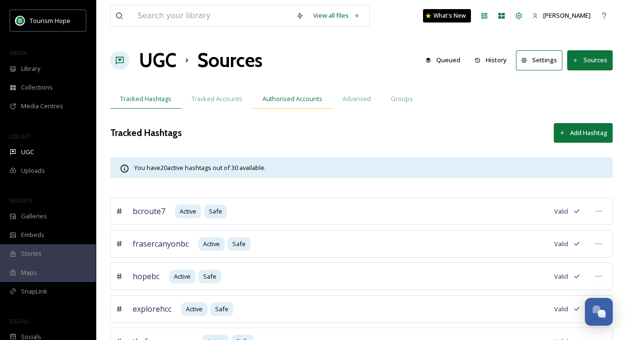
click at [282, 97] on span "Authorised Accounts" at bounding box center [293, 98] width 60 height 9
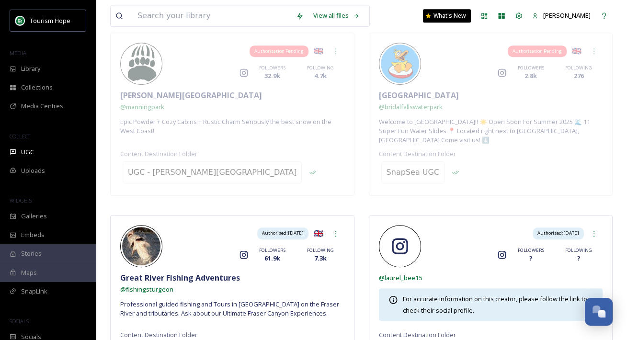
scroll to position [550, 0]
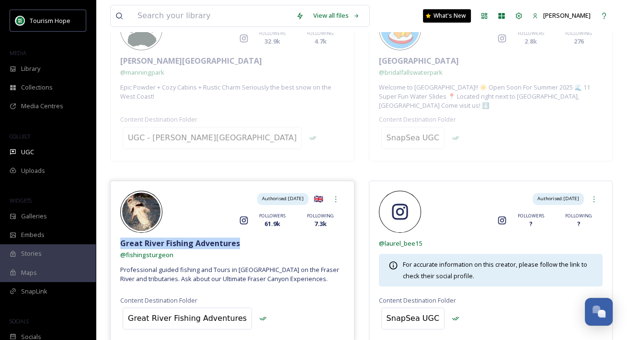
drag, startPoint x: 120, startPoint y: 212, endPoint x: 249, endPoint y: 217, distance: 128.9
click at [249, 238] on div "Great River Fishing Adventures" at bounding box center [232, 243] width 224 height 11
copy span "Great River Fishing Adventures"
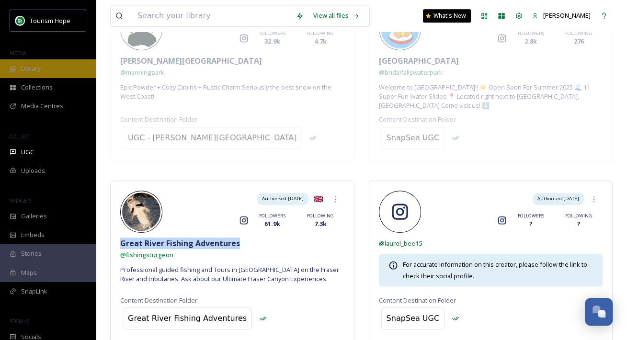
click at [57, 69] on div "Library" at bounding box center [48, 68] width 96 height 19
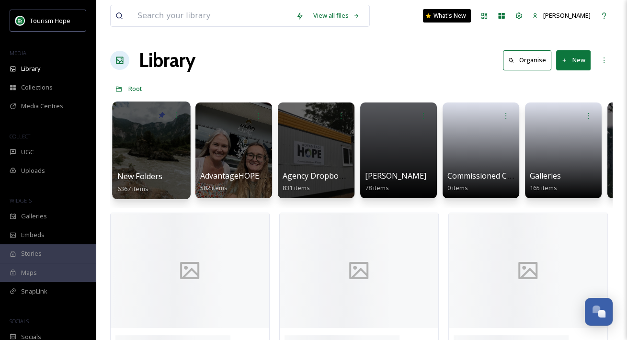
click at [165, 163] on div at bounding box center [151, 151] width 78 height 98
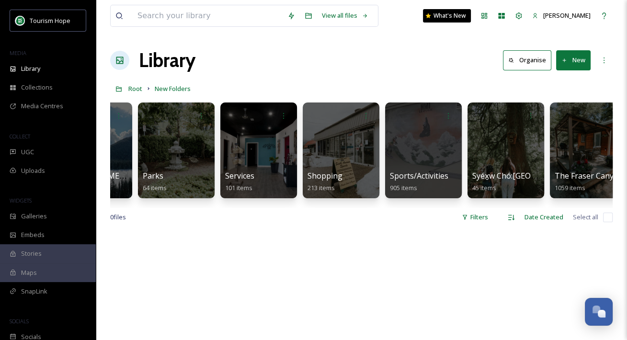
scroll to position [0, 800]
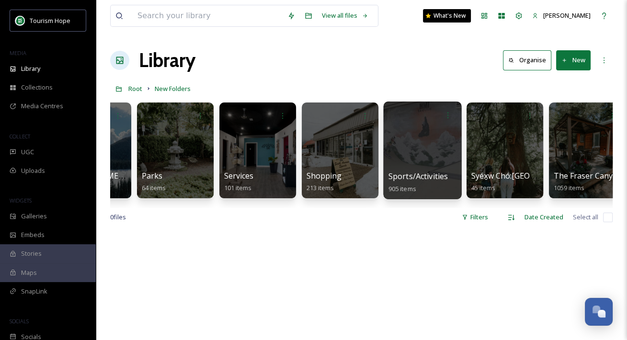
click at [412, 161] on div at bounding box center [422, 151] width 78 height 98
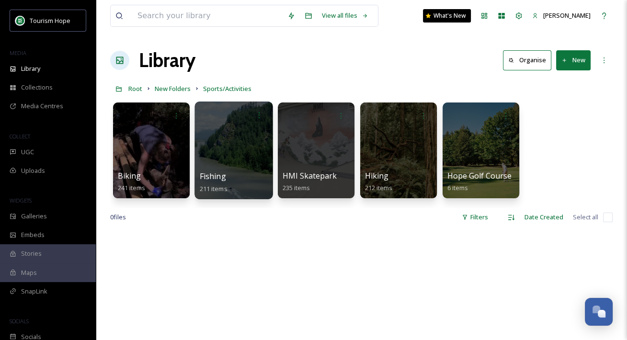
click at [232, 149] on div at bounding box center [233, 151] width 78 height 98
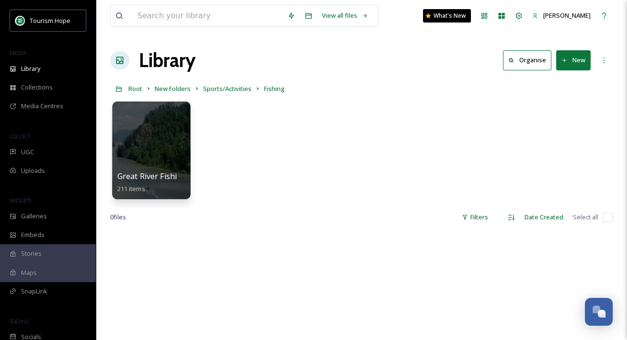
click at [173, 156] on div at bounding box center [151, 151] width 78 height 98
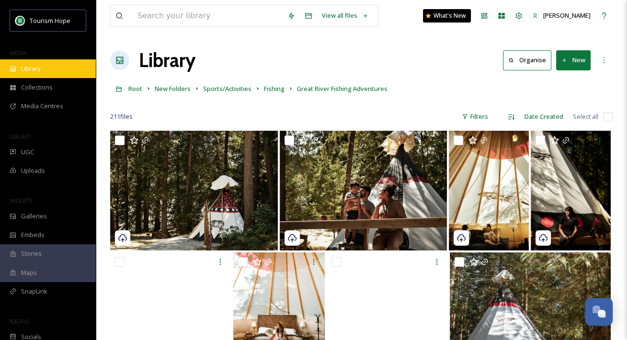
click at [60, 69] on div "Library" at bounding box center [48, 68] width 96 height 19
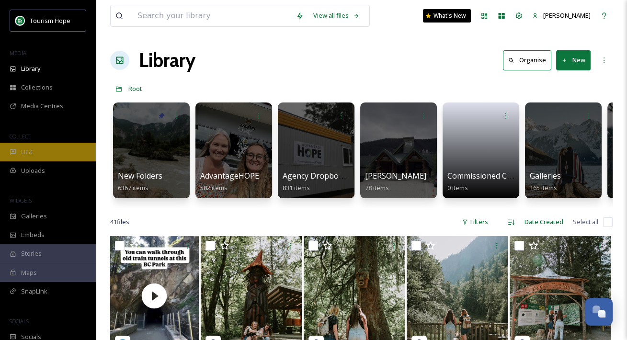
click at [56, 152] on div "UGC" at bounding box center [48, 152] width 96 height 19
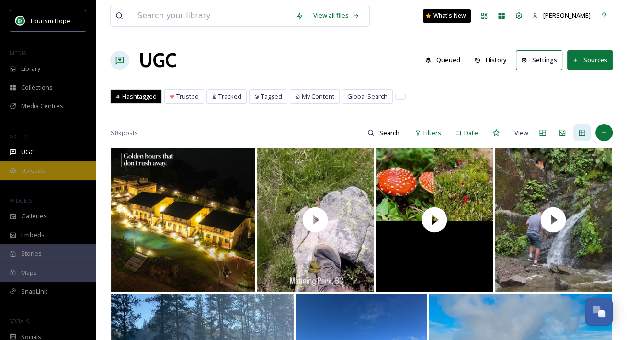
click at [68, 171] on div "Uploads" at bounding box center [48, 170] width 96 height 19
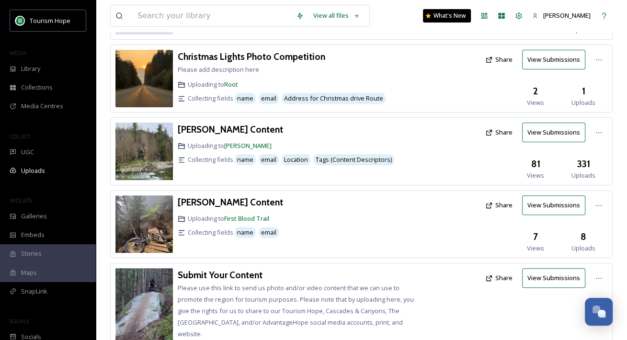
scroll to position [240, 0]
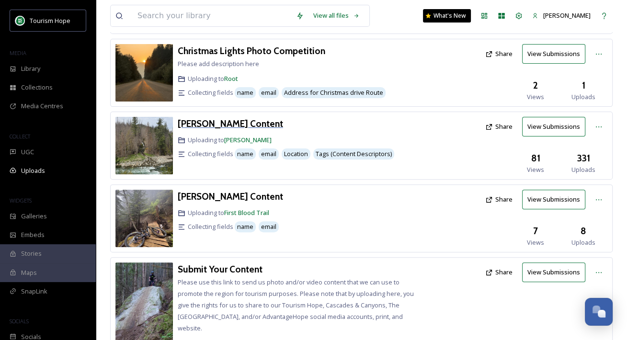
click at [253, 118] on h3 "Amanda Figlarska Content" at bounding box center [230, 123] width 105 height 11
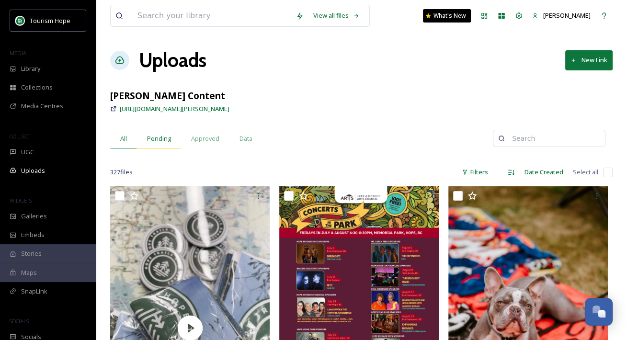
click at [157, 145] on div "Pending" at bounding box center [159, 139] width 44 height 20
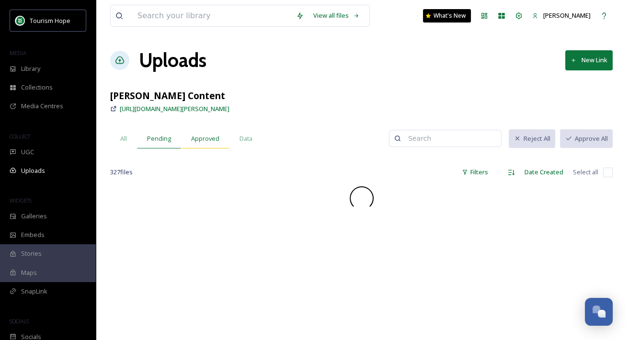
click at [203, 146] on div "Approved" at bounding box center [205, 139] width 48 height 20
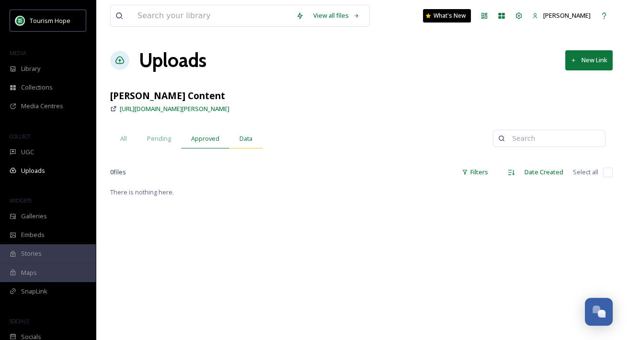
click at [244, 140] on span "Data" at bounding box center [246, 138] width 13 height 9
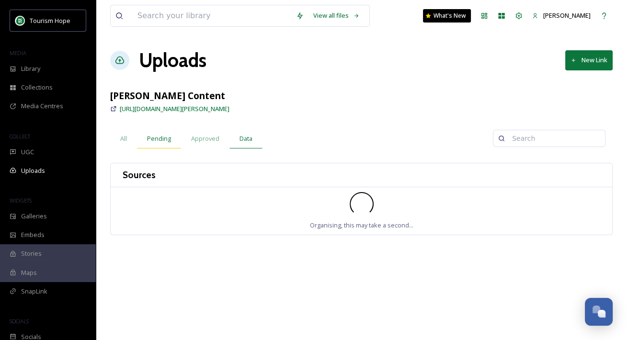
click at [152, 142] on span "Pending" at bounding box center [159, 138] width 24 height 9
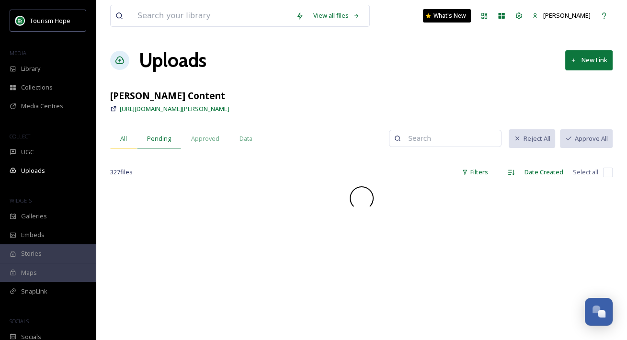
click at [119, 140] on div "All" at bounding box center [123, 139] width 27 height 20
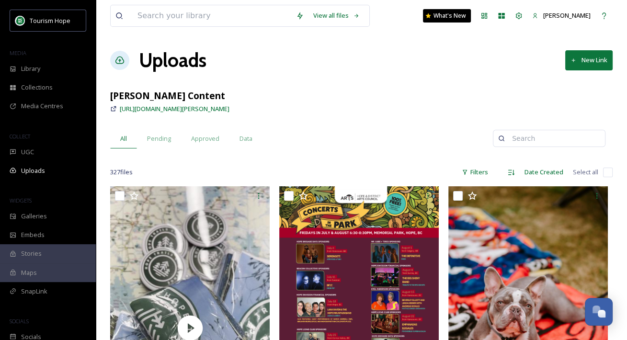
click at [120, 59] on icon at bounding box center [120, 61] width 10 height 10
click at [56, 174] on div "Uploads" at bounding box center [48, 170] width 96 height 19
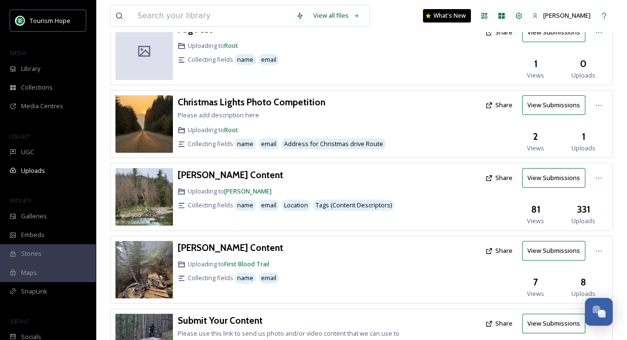
scroll to position [190, 0]
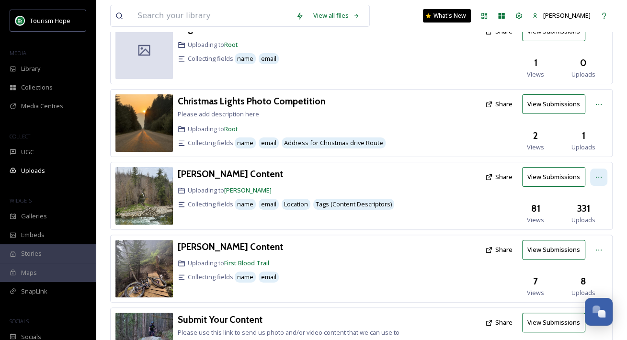
click at [601, 177] on icon at bounding box center [599, 177] width 6 height 1
click at [438, 199] on div at bounding box center [452, 195] width 57 height 57
click at [604, 169] on div at bounding box center [598, 177] width 17 height 17
click at [591, 207] on div "Edit" at bounding box center [589, 216] width 36 height 19
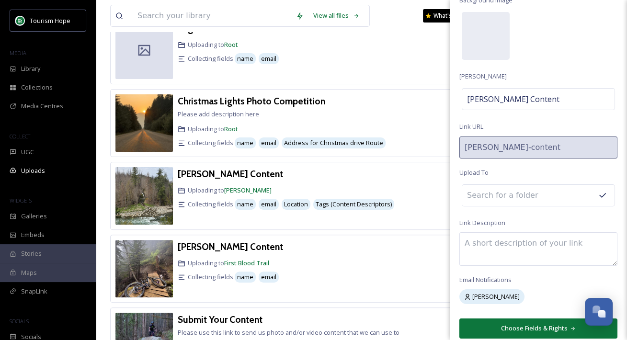
scroll to position [41, 0]
click at [512, 217] on div "Update Link Background Image Link Title Amanda Figlarska Content Link URL amand…" at bounding box center [538, 153] width 177 height 389
click at [505, 194] on input at bounding box center [514, 194] width 105 height 21
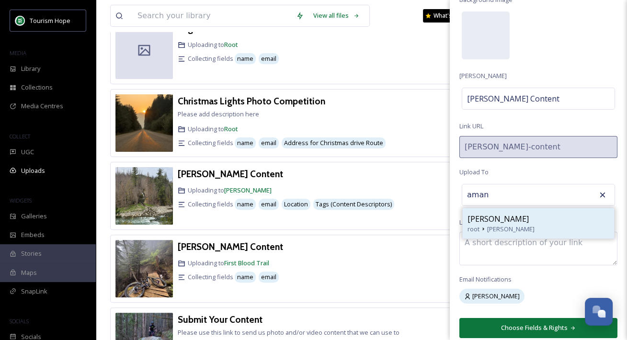
click at [525, 221] on span "[PERSON_NAME]" at bounding box center [498, 218] width 61 height 11
type input "[PERSON_NAME]"
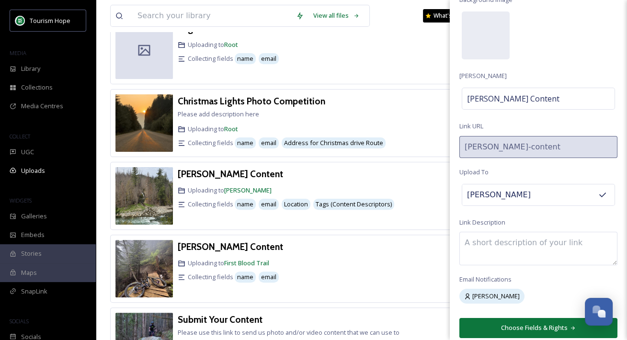
click at [487, 208] on div "Update Link Background Image Link Title Amanda Figlarska Content Link URL amand…" at bounding box center [538, 153] width 177 height 389
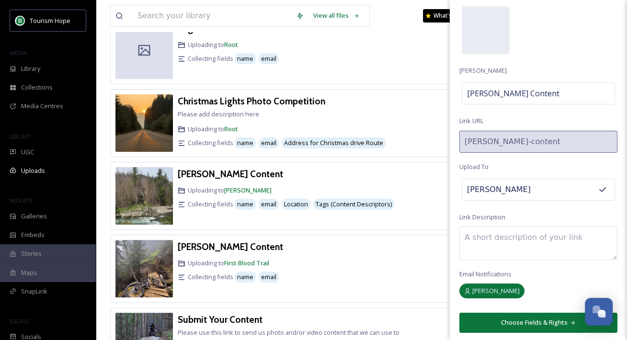
click at [506, 293] on div "[PERSON_NAME]" at bounding box center [491, 291] width 65 height 15
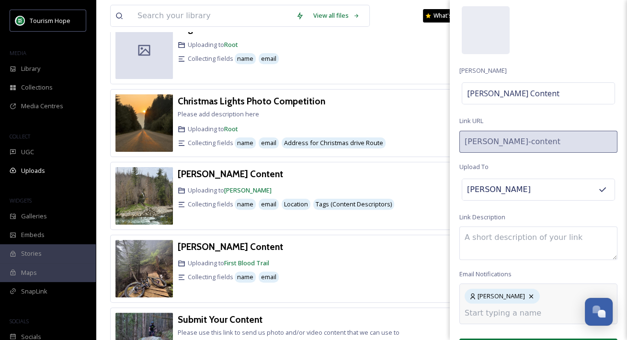
click at [516, 311] on input at bounding box center [513, 313] width 96 height 11
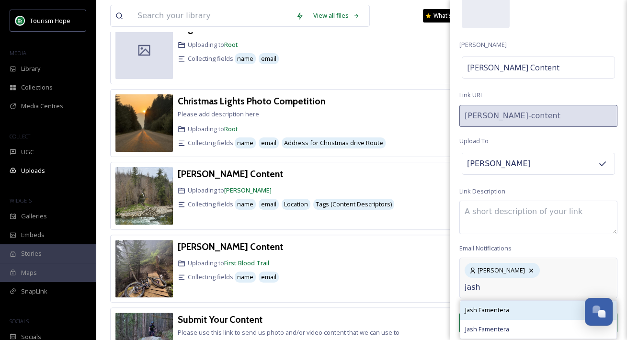
type input "jash"
click at [519, 310] on div "Jash Famentera" at bounding box center [538, 310] width 156 height 19
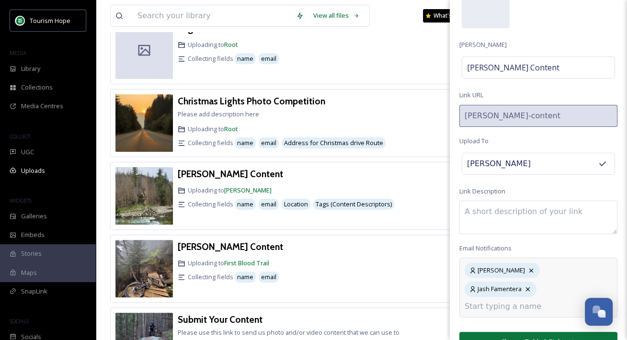
click at [514, 301] on input at bounding box center [513, 306] width 96 height 11
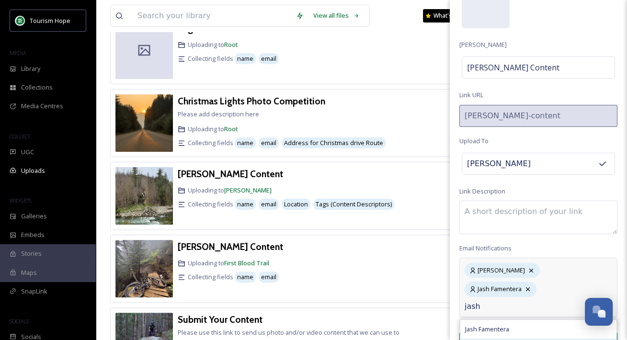
type input "jash"
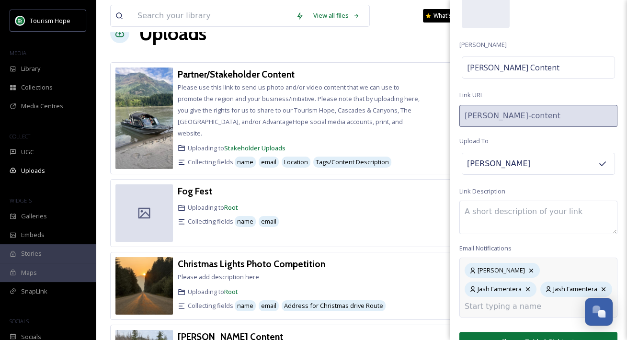
scroll to position [0, 0]
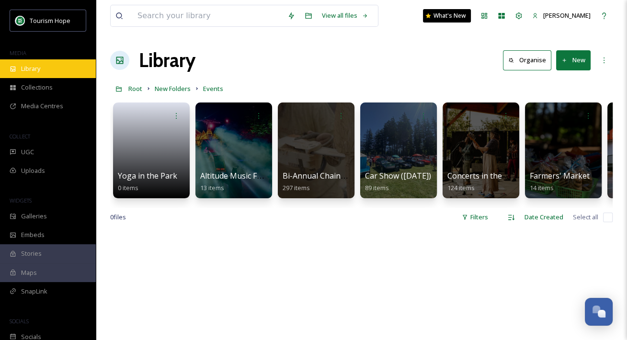
click at [53, 74] on div "Library" at bounding box center [48, 68] width 96 height 19
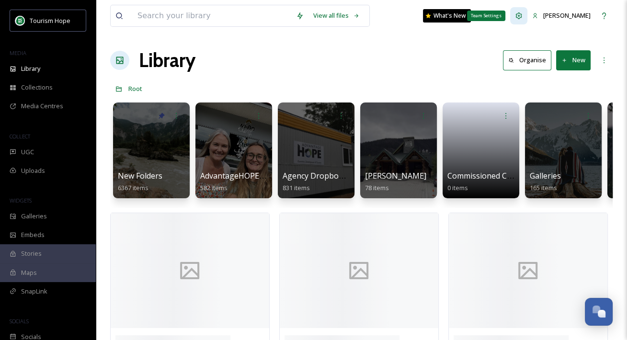
click at [527, 17] on div "Team Settings" at bounding box center [518, 15] width 17 height 17
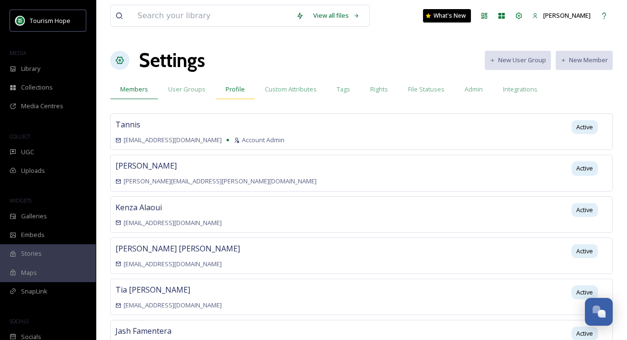
click at [239, 89] on span "Profile" at bounding box center [235, 89] width 19 height 9
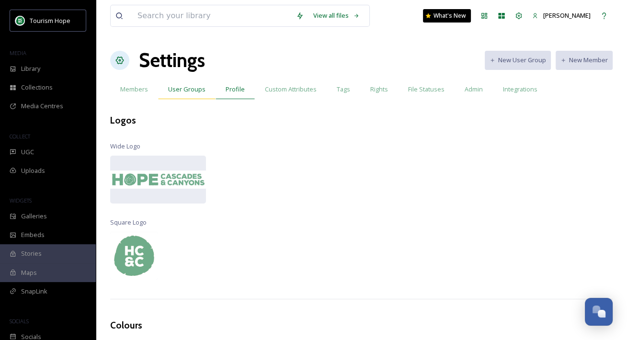
click at [193, 86] on span "User Groups" at bounding box center [186, 89] width 37 height 9
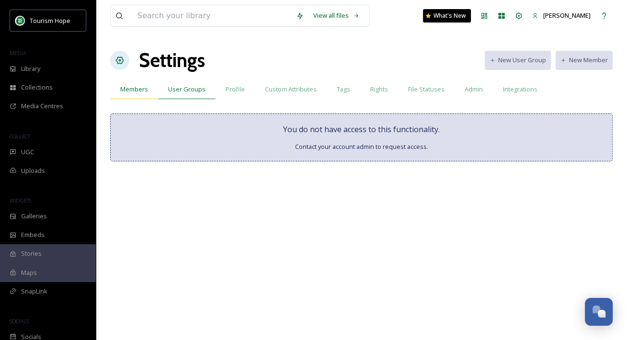
click at [146, 91] on span "Members" at bounding box center [134, 89] width 28 height 9
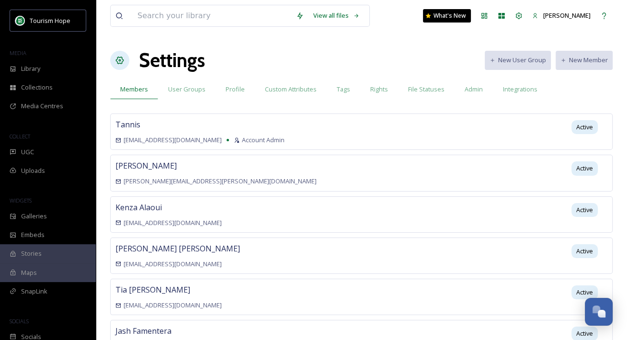
scroll to position [170, 0]
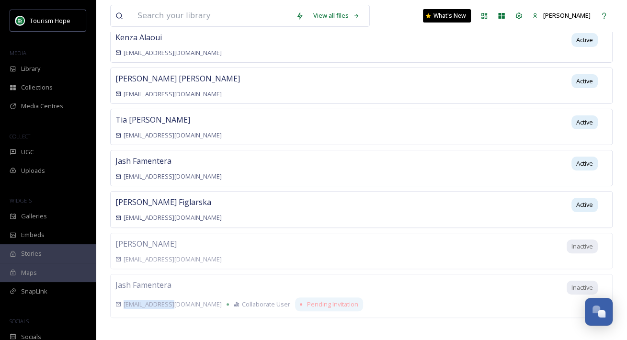
drag, startPoint x: 178, startPoint y: 300, endPoint x: 218, endPoint y: 283, distance: 44.0
click at [218, 283] on div "Jash Famentera [EMAIL_ADDRESS][DOMAIN_NAME] Collaborate User Pending Invitation" at bounding box center [239, 296] width 249 height 34
click at [570, 281] on div "Inactive" at bounding box center [582, 288] width 31 height 14
click at [452, 286] on div "Jash Famentera [EMAIL_ADDRESS][DOMAIN_NAME] Collaborate User Pending Invitation…" at bounding box center [361, 296] width 503 height 44
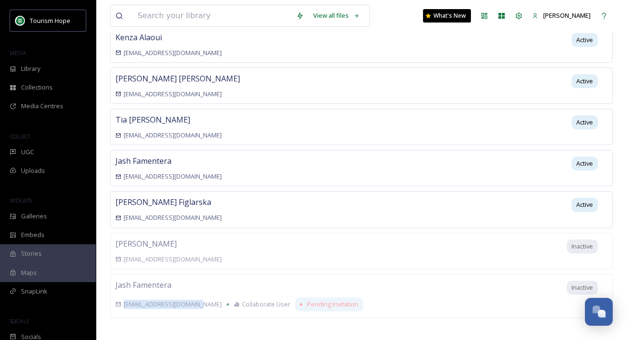
drag, startPoint x: 125, startPoint y: 299, endPoint x: 201, endPoint y: 299, distance: 76.2
click at [201, 300] on span "[EMAIL_ADDRESS][DOMAIN_NAME]" at bounding box center [173, 304] width 98 height 9
copy span "[EMAIL_ADDRESS][DOMAIN_NAME]"
click at [194, 311] on div "Jash Famentera [EMAIL_ADDRESS][DOMAIN_NAME] Collaborate User Pending Invitation…" at bounding box center [361, 296] width 503 height 44
drag, startPoint x: 124, startPoint y: 297, endPoint x: 201, endPoint y: 297, distance: 77.1
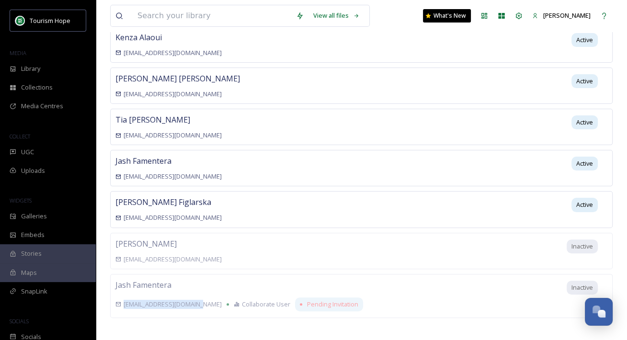
click at [201, 300] on span "[EMAIL_ADDRESS][DOMAIN_NAME]" at bounding box center [173, 304] width 98 height 9
copy span "[EMAIL_ADDRESS][DOMAIN_NAME]"
